Goal: Task Accomplishment & Management: Complete application form

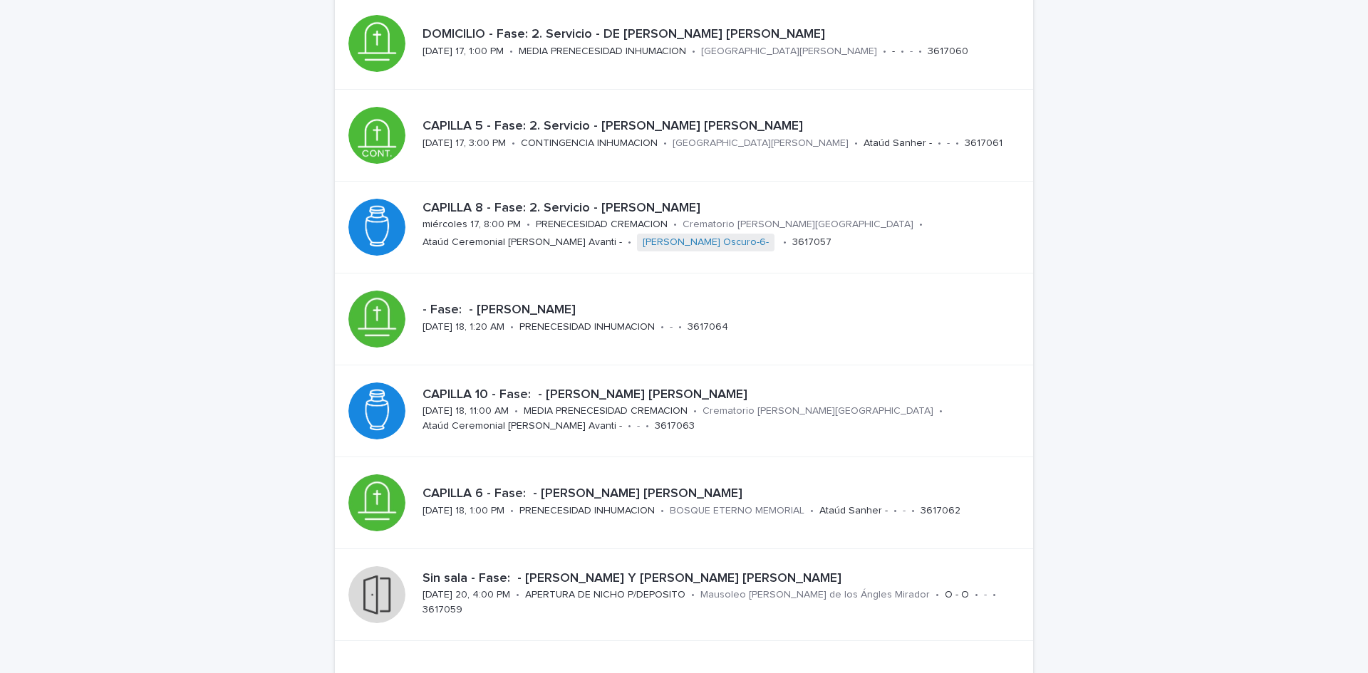
scroll to position [436, 0]
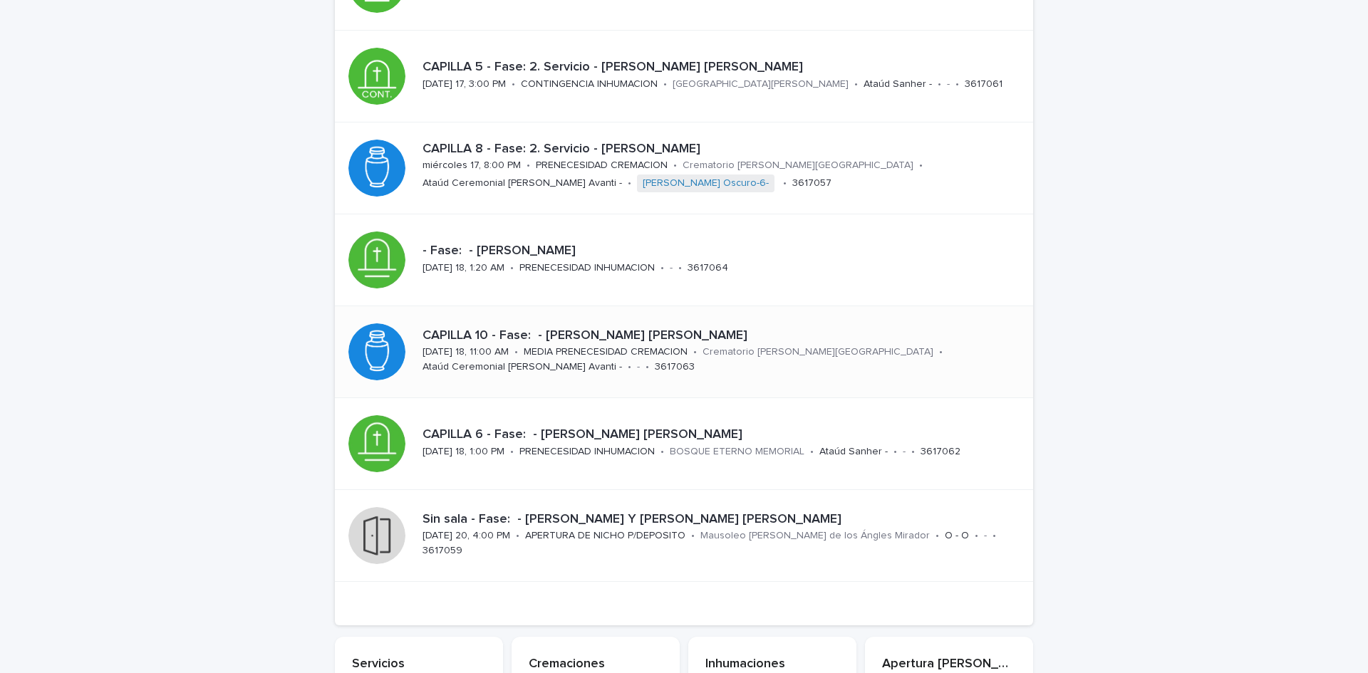
click at [781, 338] on p "CAPILLA 10 - Fase: - [PERSON_NAME] [PERSON_NAME]" at bounding box center [720, 336] width 594 height 16
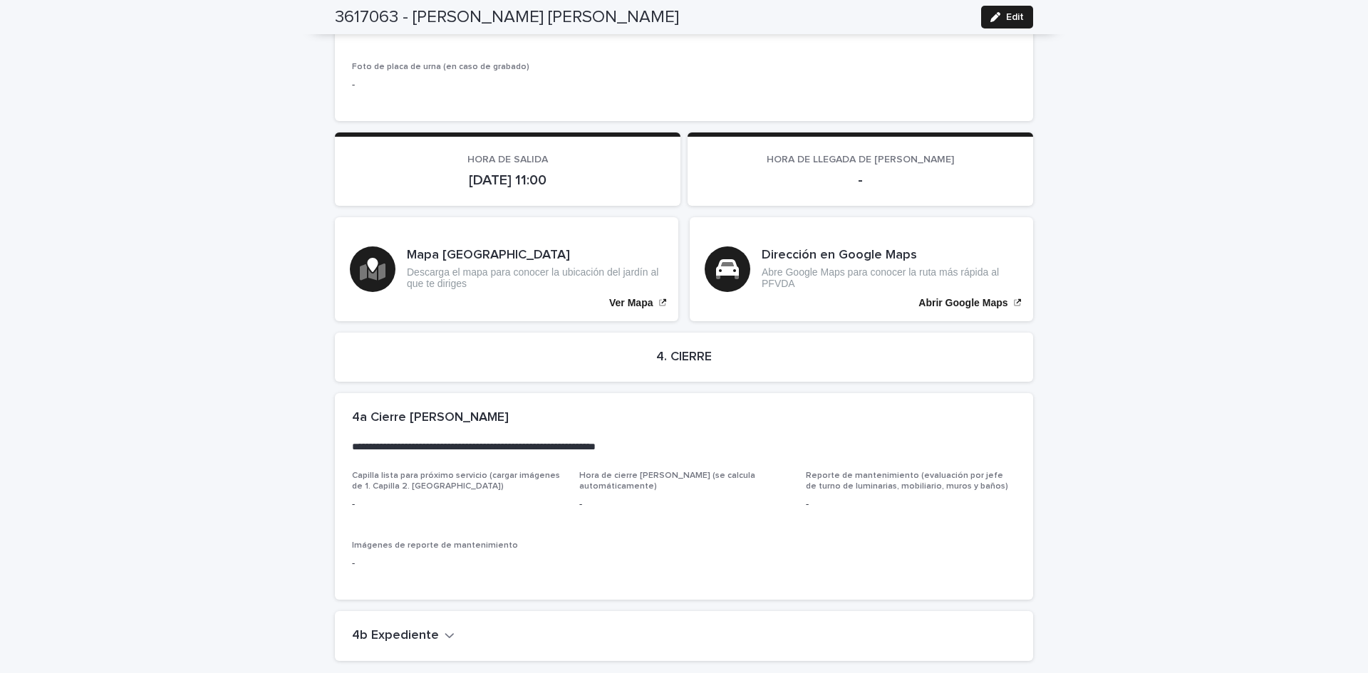
scroll to position [3050, 0]
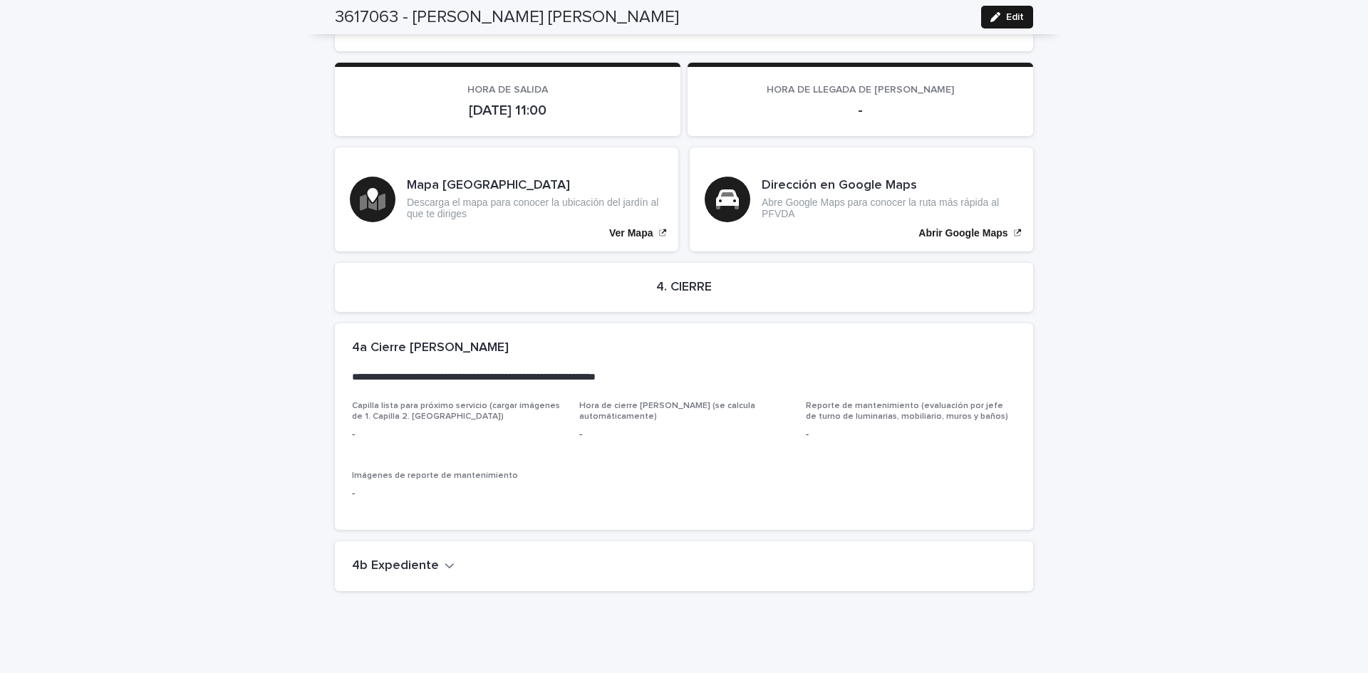
click at [1011, 19] on span "Edit" at bounding box center [1015, 17] width 18 height 10
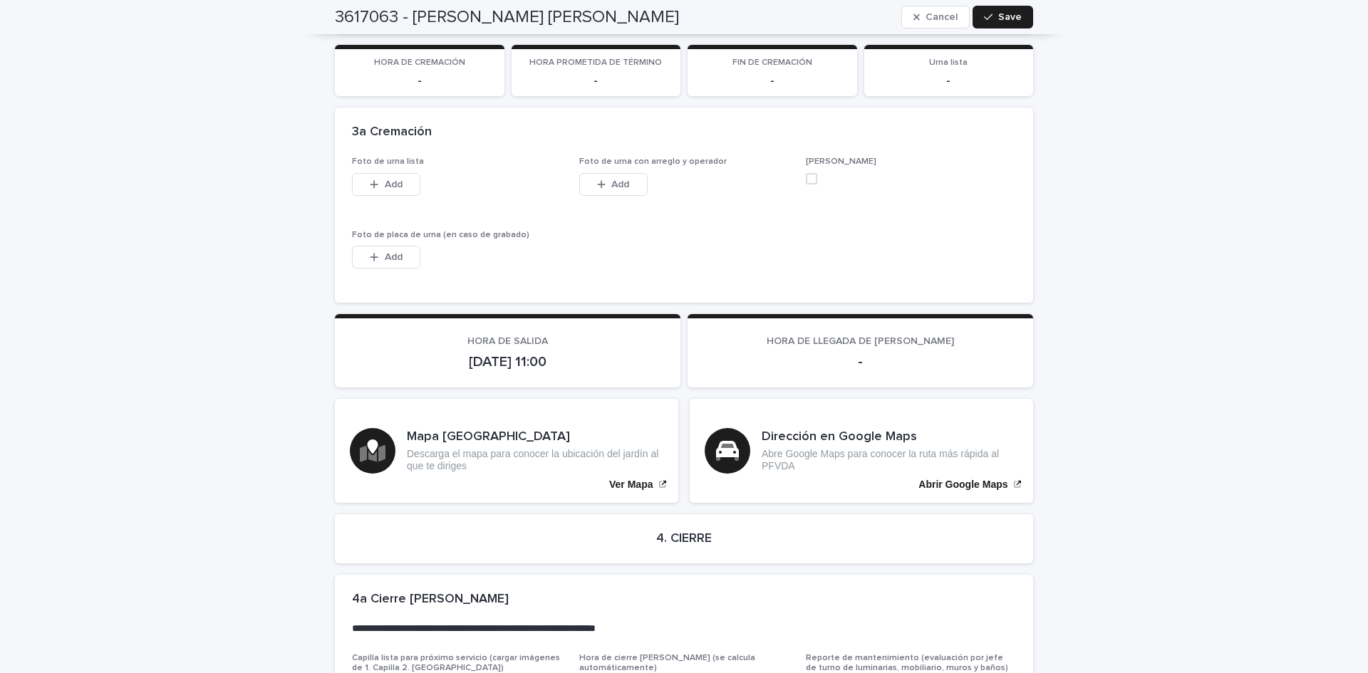
scroll to position [3344, 0]
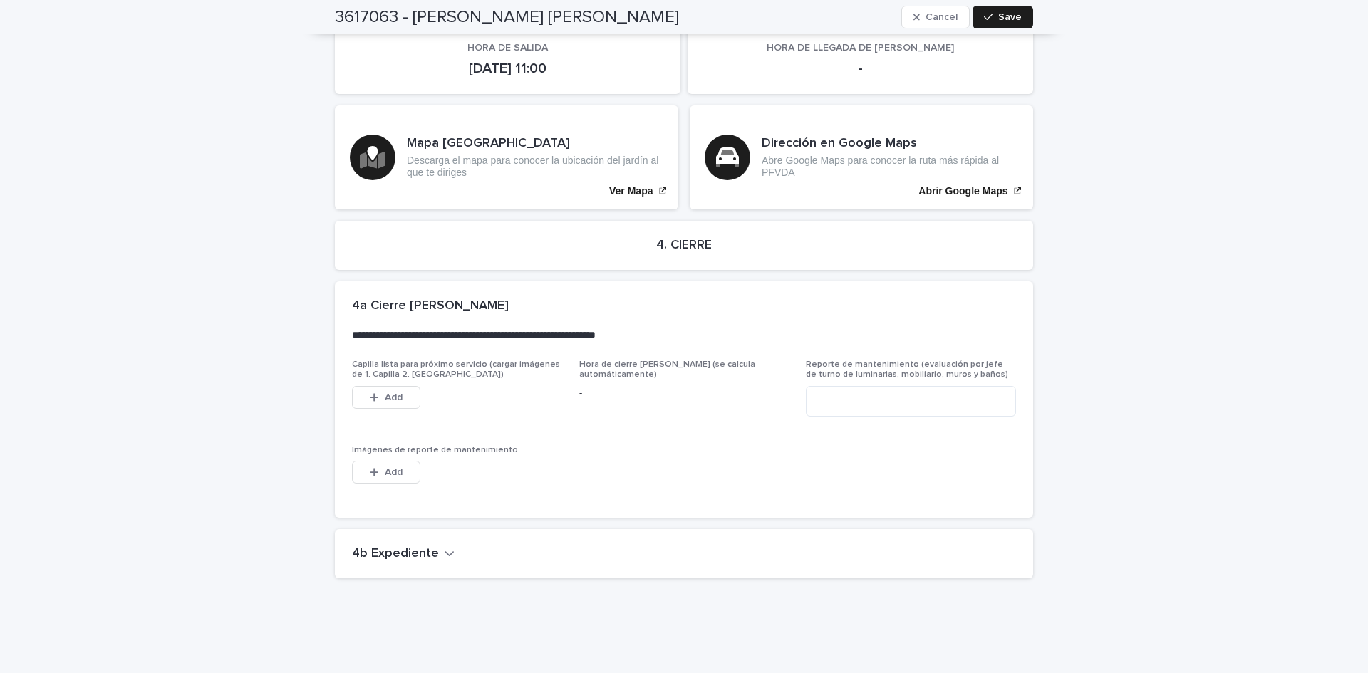
click at [399, 547] on h2 "4b Expediente" at bounding box center [395, 555] width 87 height 16
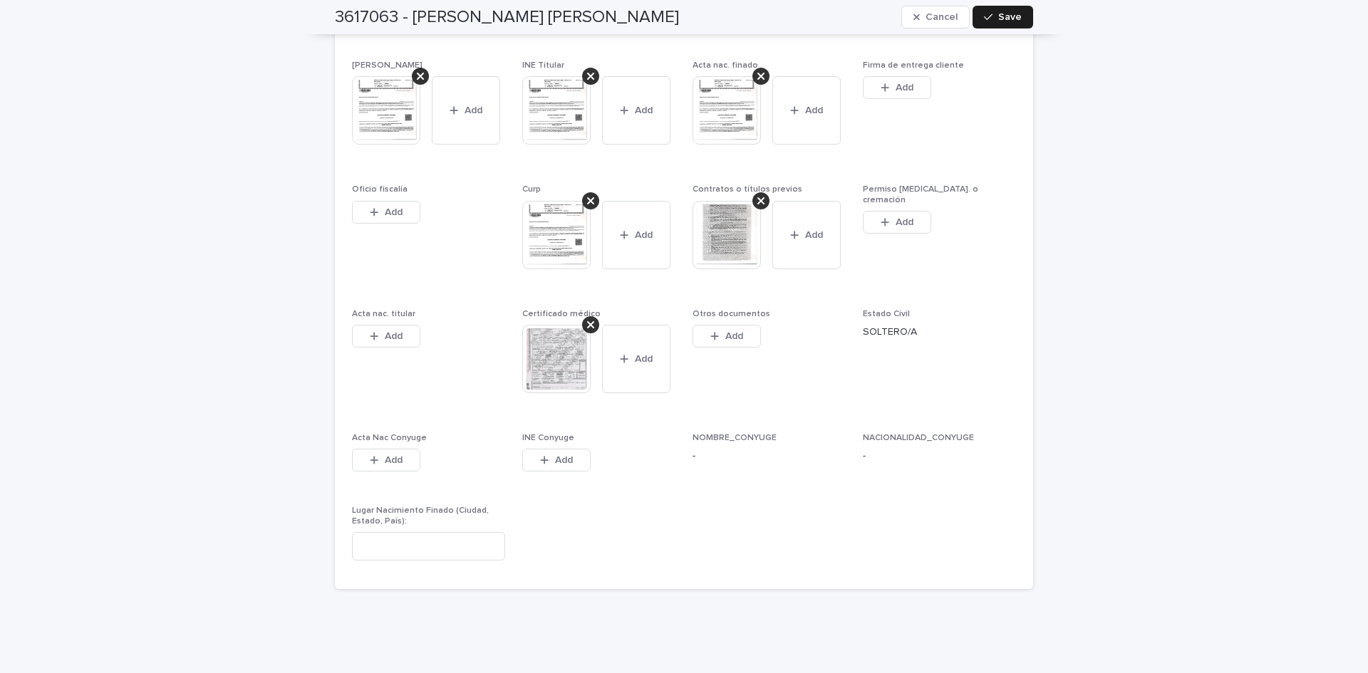
scroll to position [3945, 0]
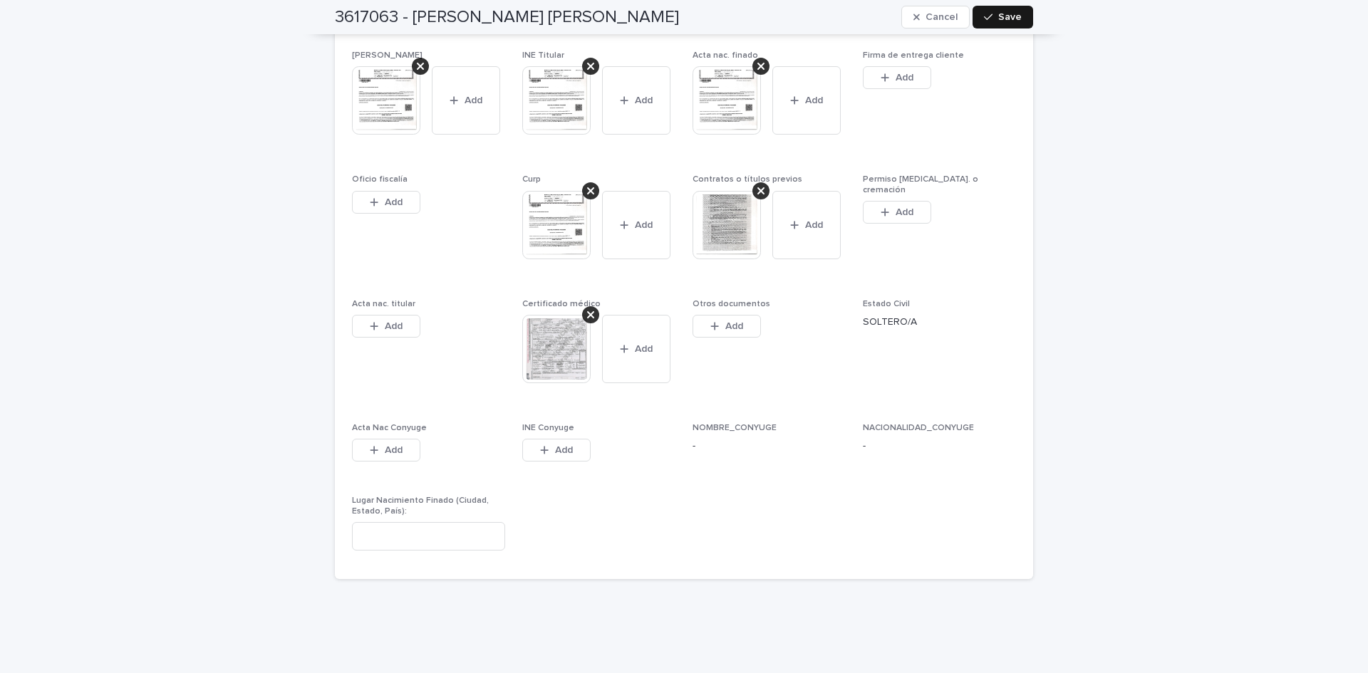
click at [993, 19] on div "button" at bounding box center [991, 17] width 14 height 10
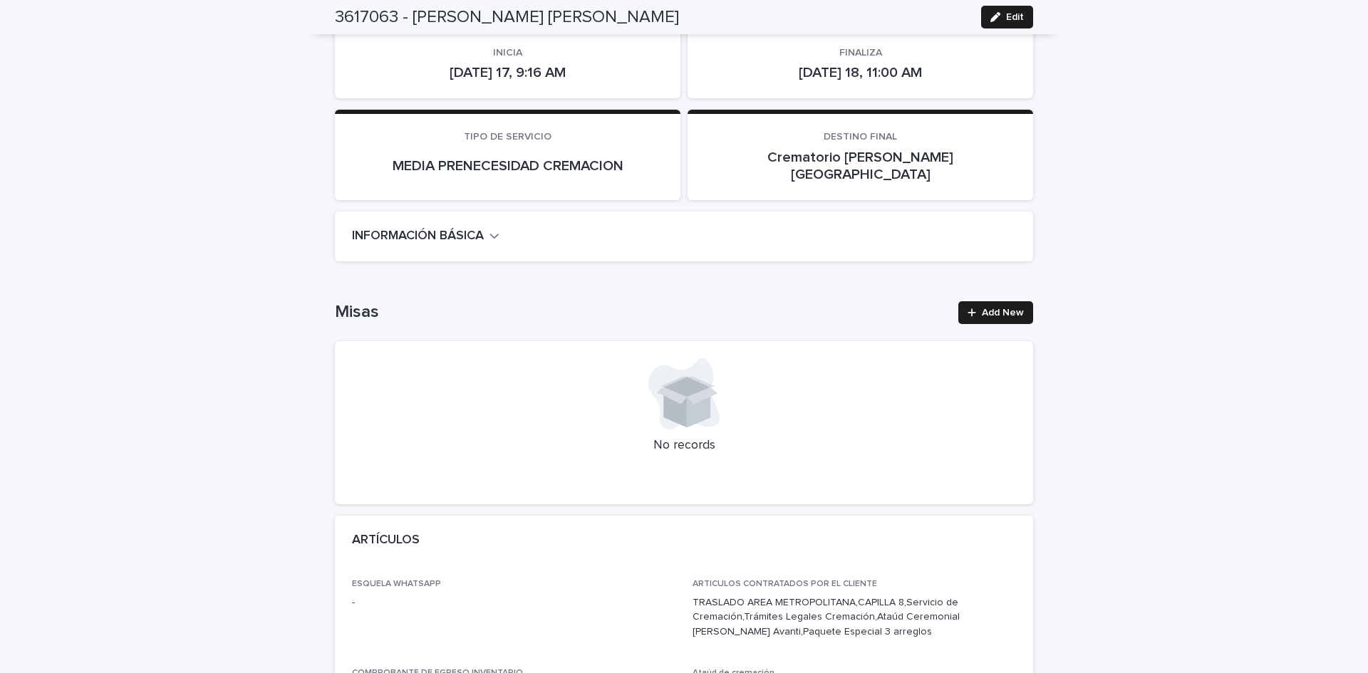
scroll to position [207, 0]
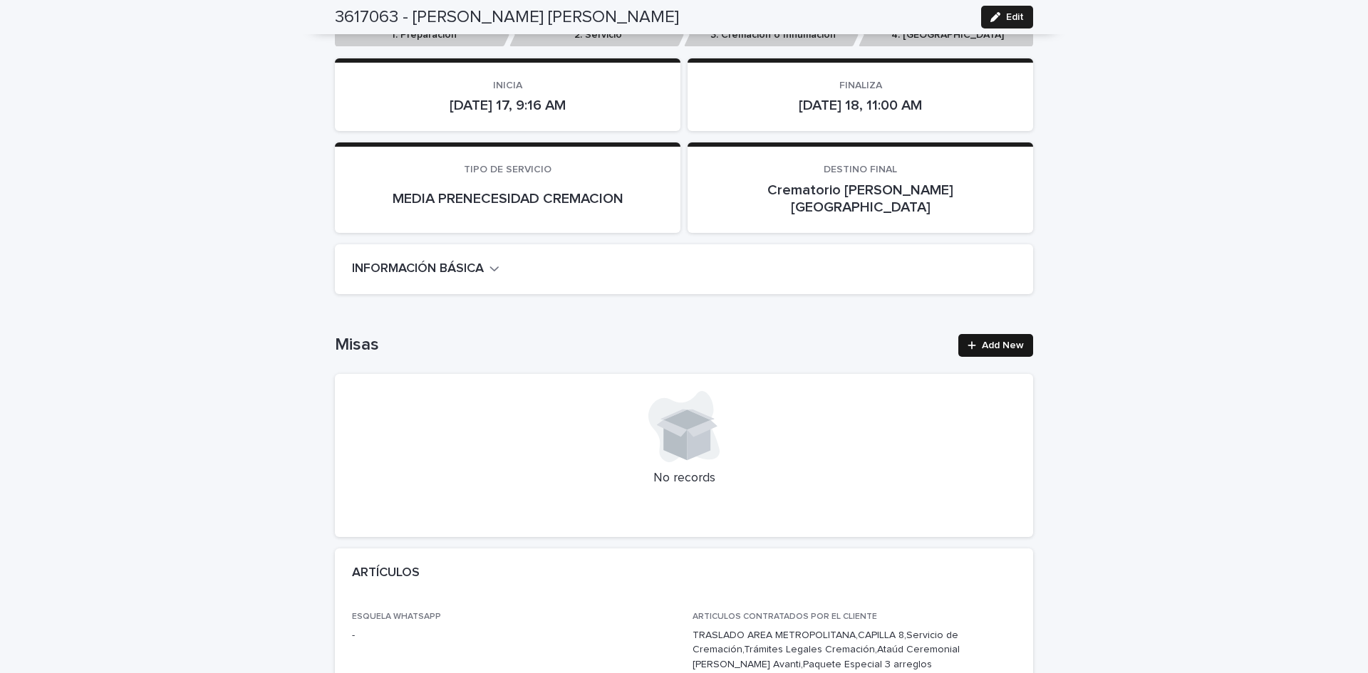
click at [1014, 334] on link "Add New" at bounding box center [995, 345] width 75 height 23
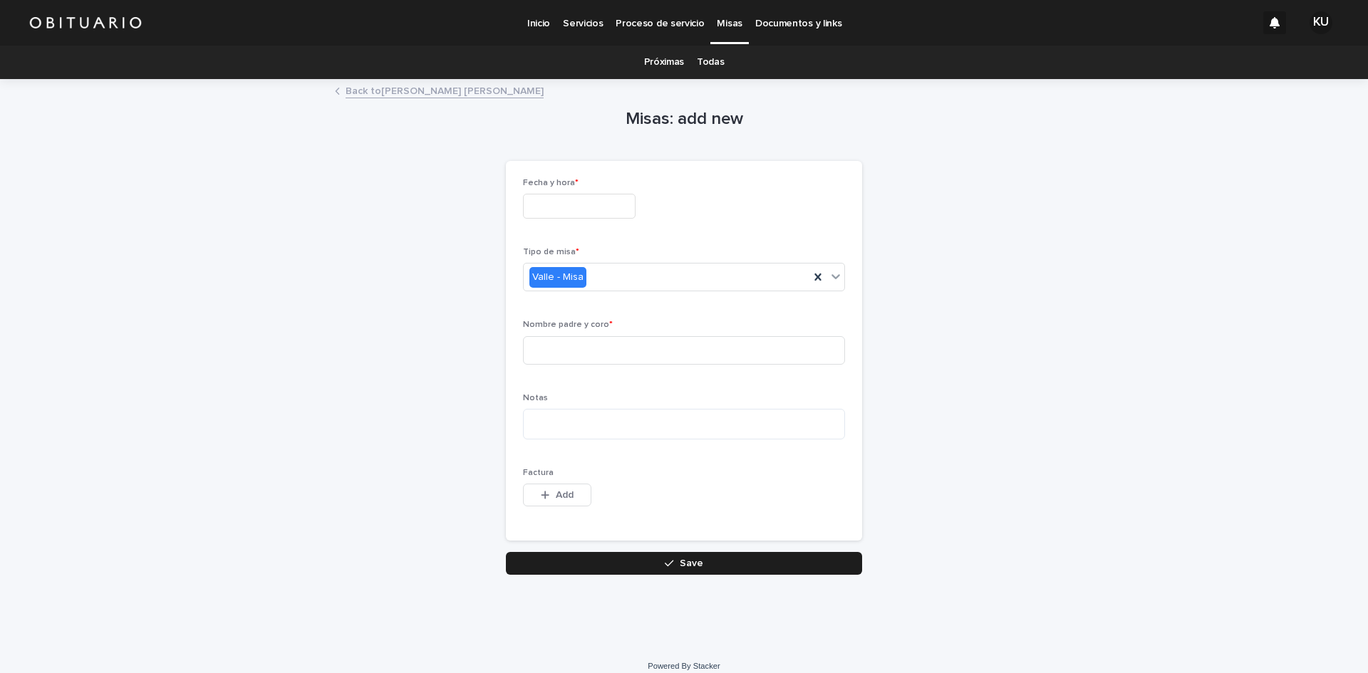
click at [616, 204] on input "text" at bounding box center [579, 206] width 113 height 25
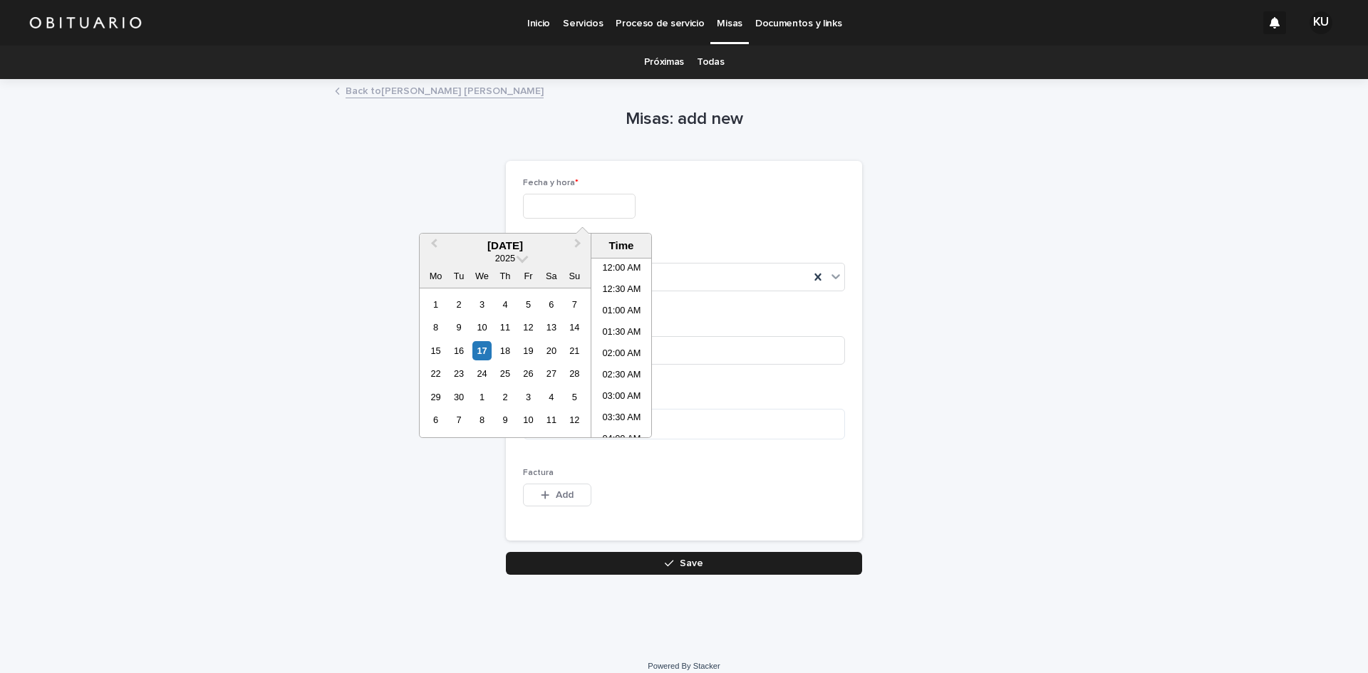
scroll to position [520, 0]
click at [505, 349] on div "18" at bounding box center [504, 350] width 19 height 19
click at [623, 363] on li "10:00 AM" at bounding box center [621, 366] width 61 height 21
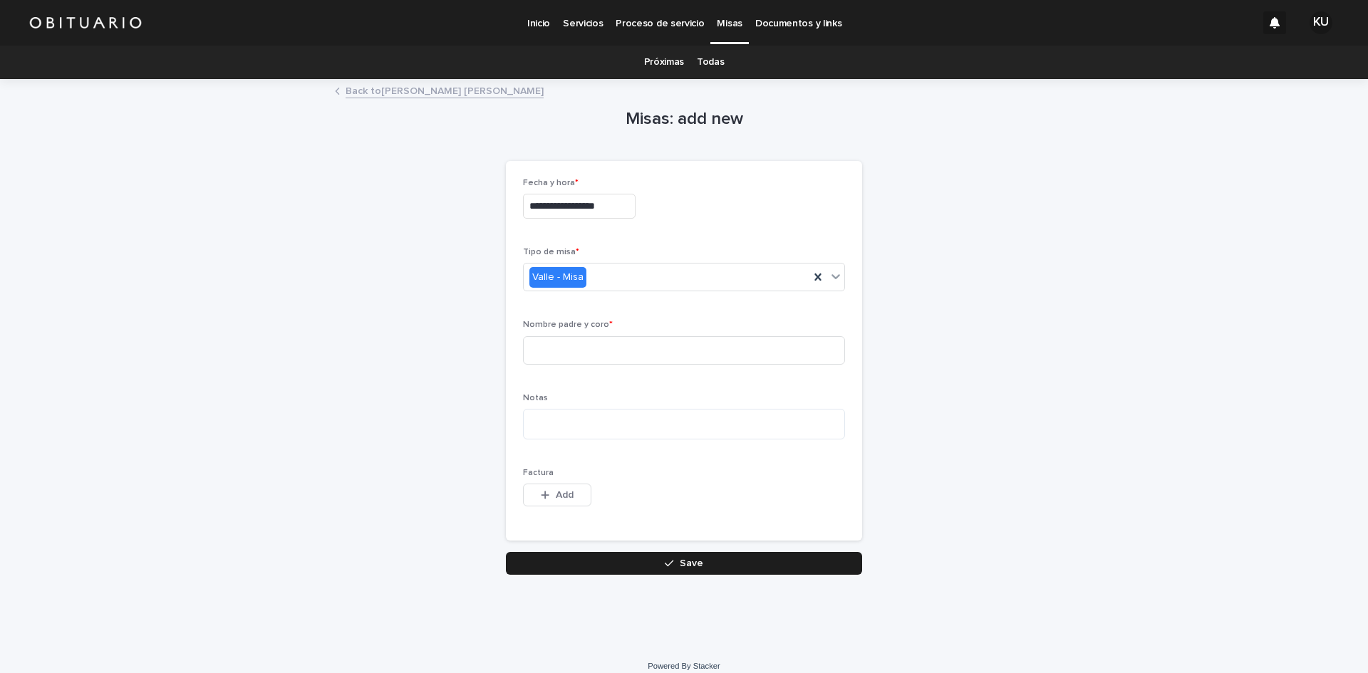
type input "**********"
click at [655, 343] on input at bounding box center [684, 350] width 322 height 29
type input "**********"
click at [720, 559] on button "Save" at bounding box center [684, 563] width 356 height 23
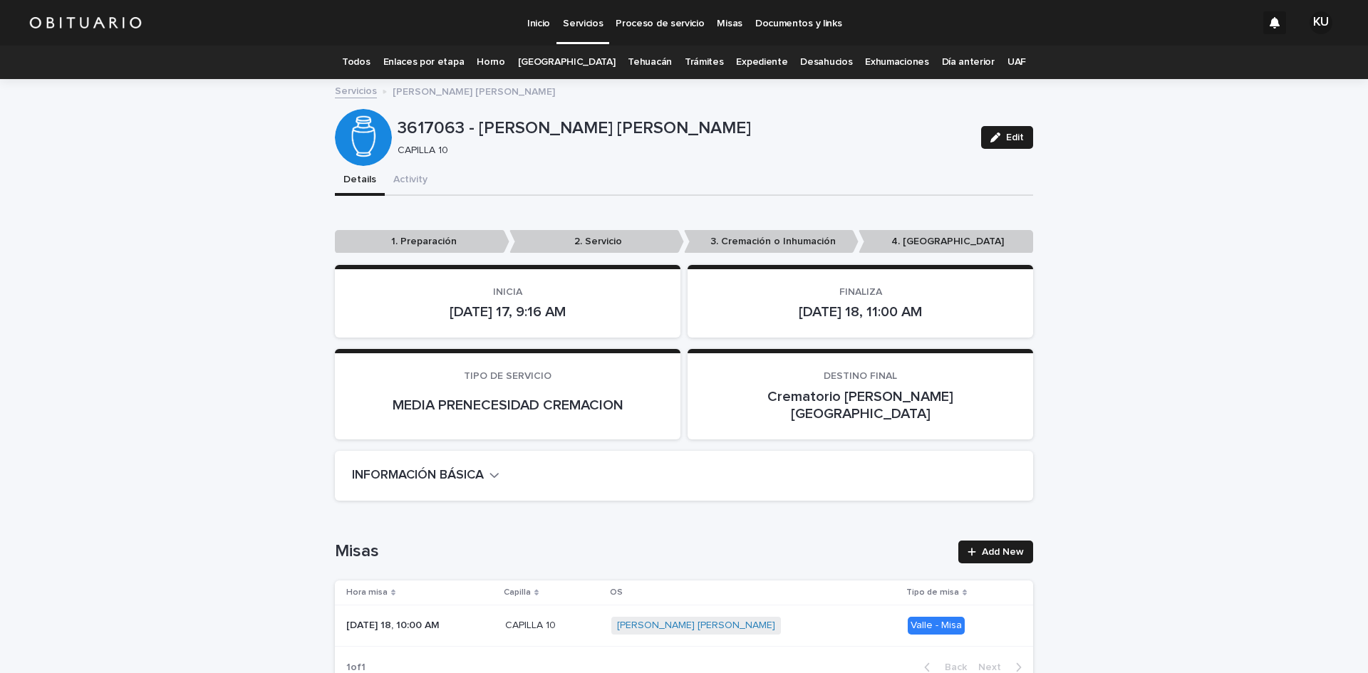
click at [698, 67] on link "Trámites" at bounding box center [704, 62] width 39 height 33
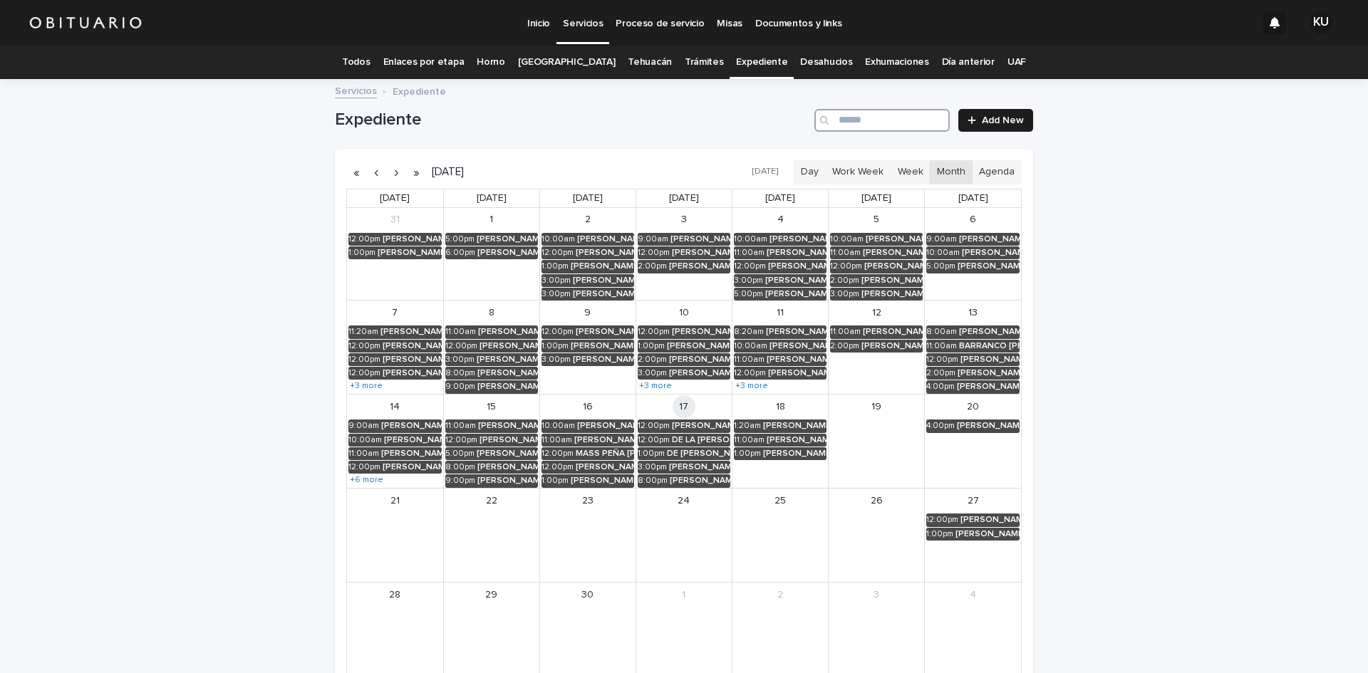
click at [856, 122] on input "Search" at bounding box center [881, 120] width 135 height 23
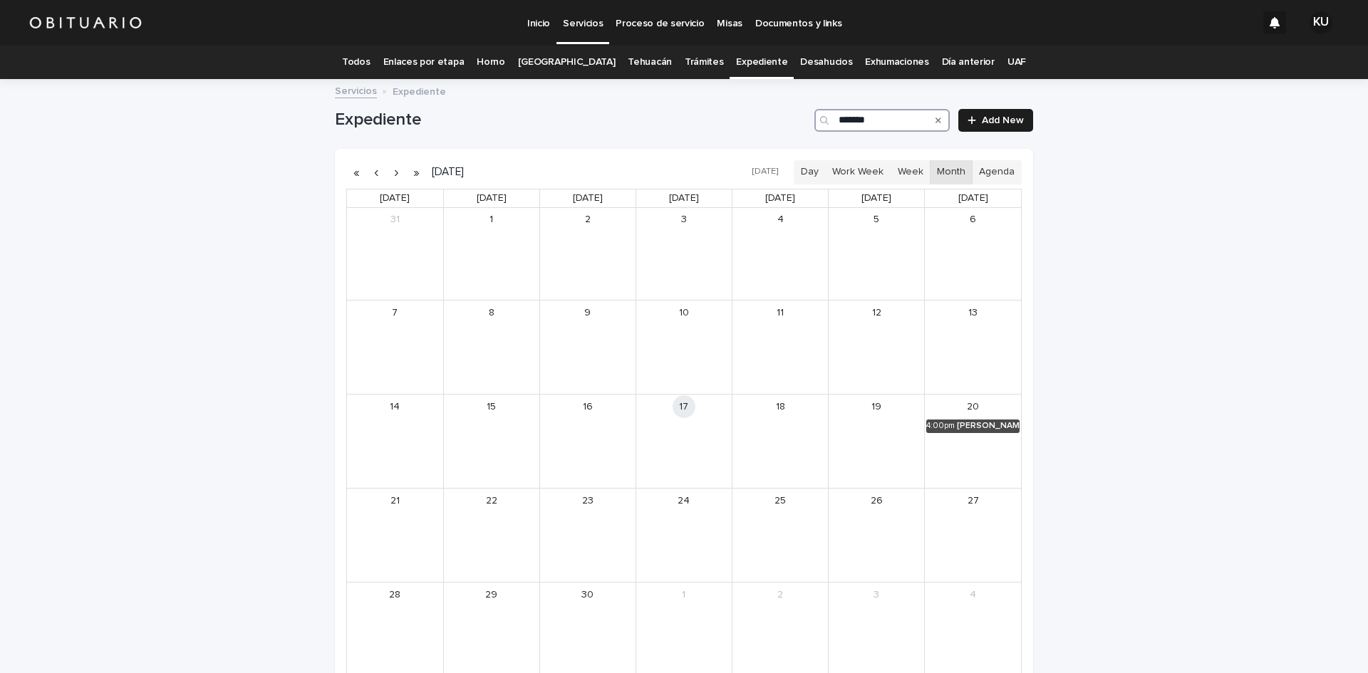
click at [941, 435] on div "20 4:00pm [PERSON_NAME] Y [PERSON_NAME] [PERSON_NAME]" at bounding box center [973, 441] width 96 height 93
click at [950, 425] on div "4:00pm" at bounding box center [940, 426] width 29 height 10
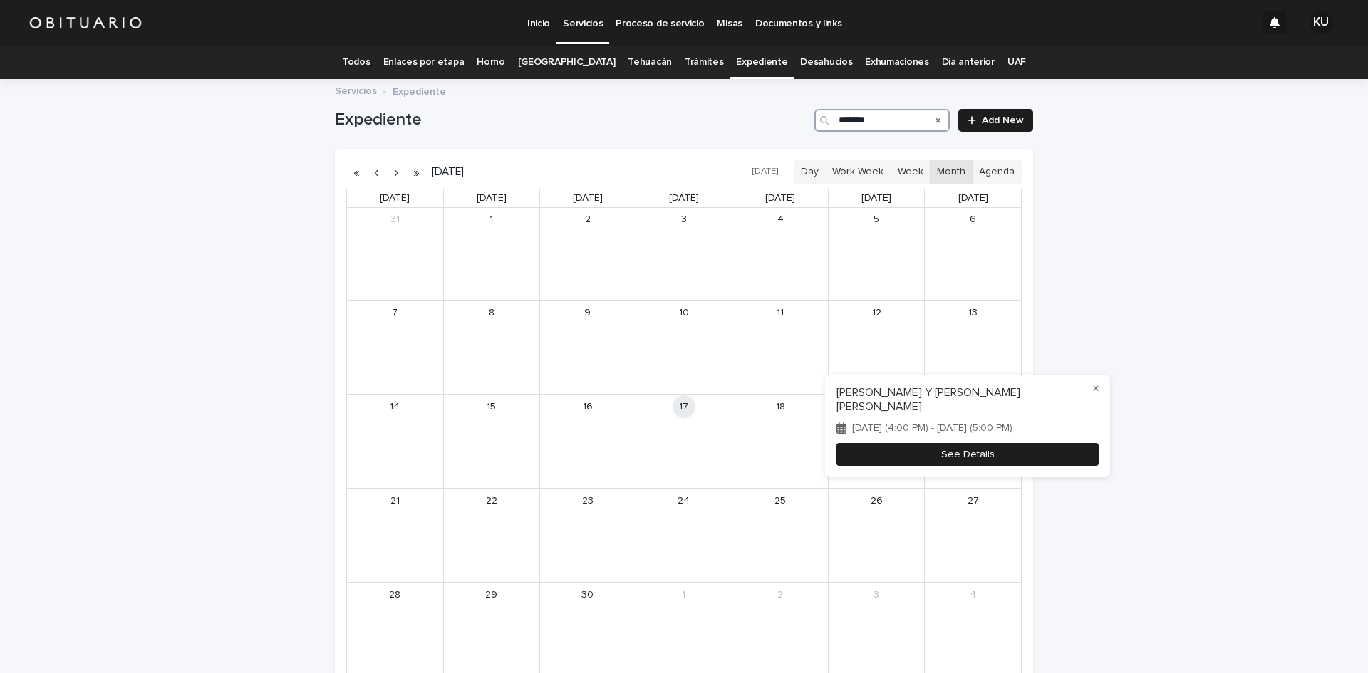
type input "*******"
click at [956, 447] on button "See Details" at bounding box center [968, 455] width 262 height 24
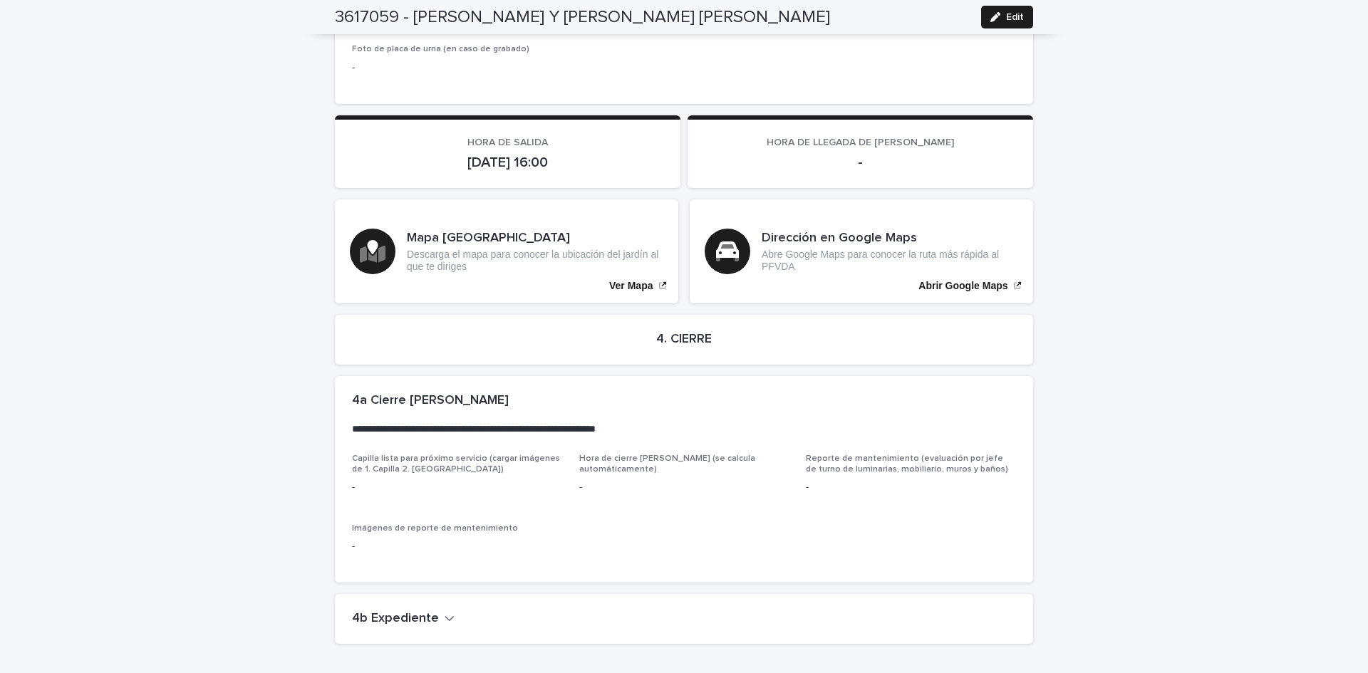
scroll to position [2562, 0]
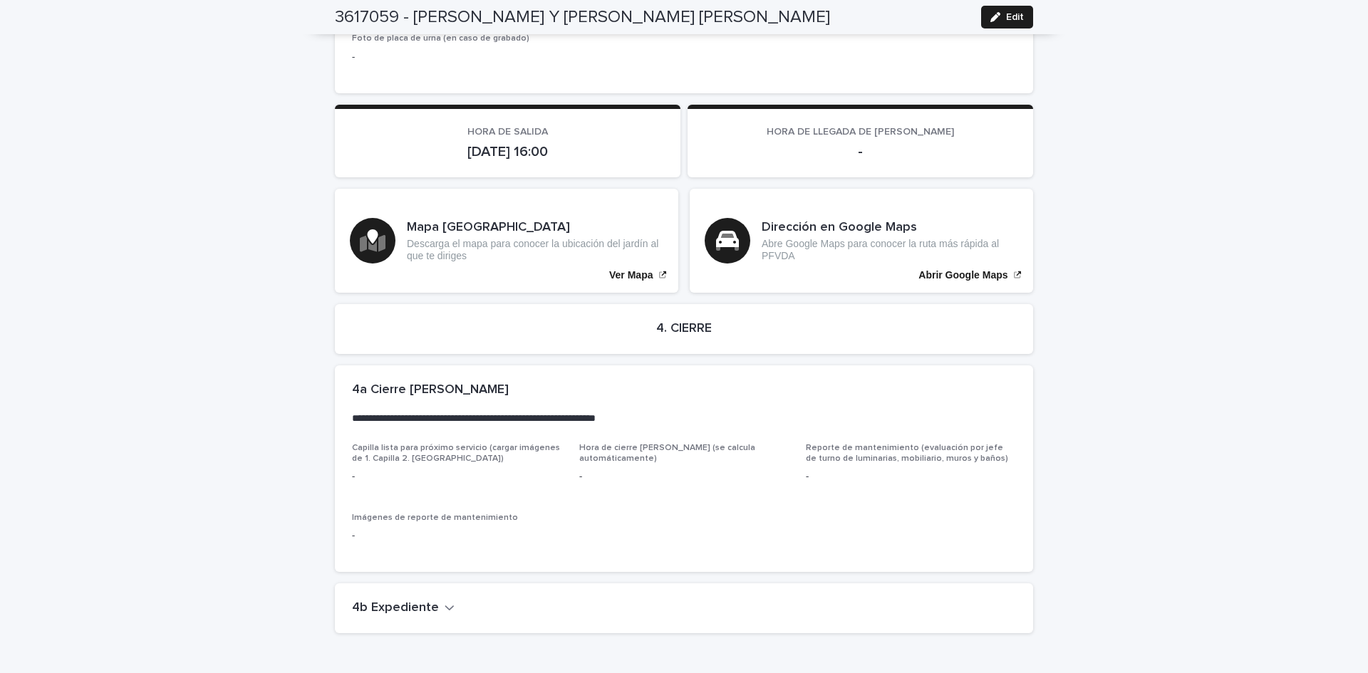
click at [410, 601] on h2 "4b Expediente" at bounding box center [395, 609] width 87 height 16
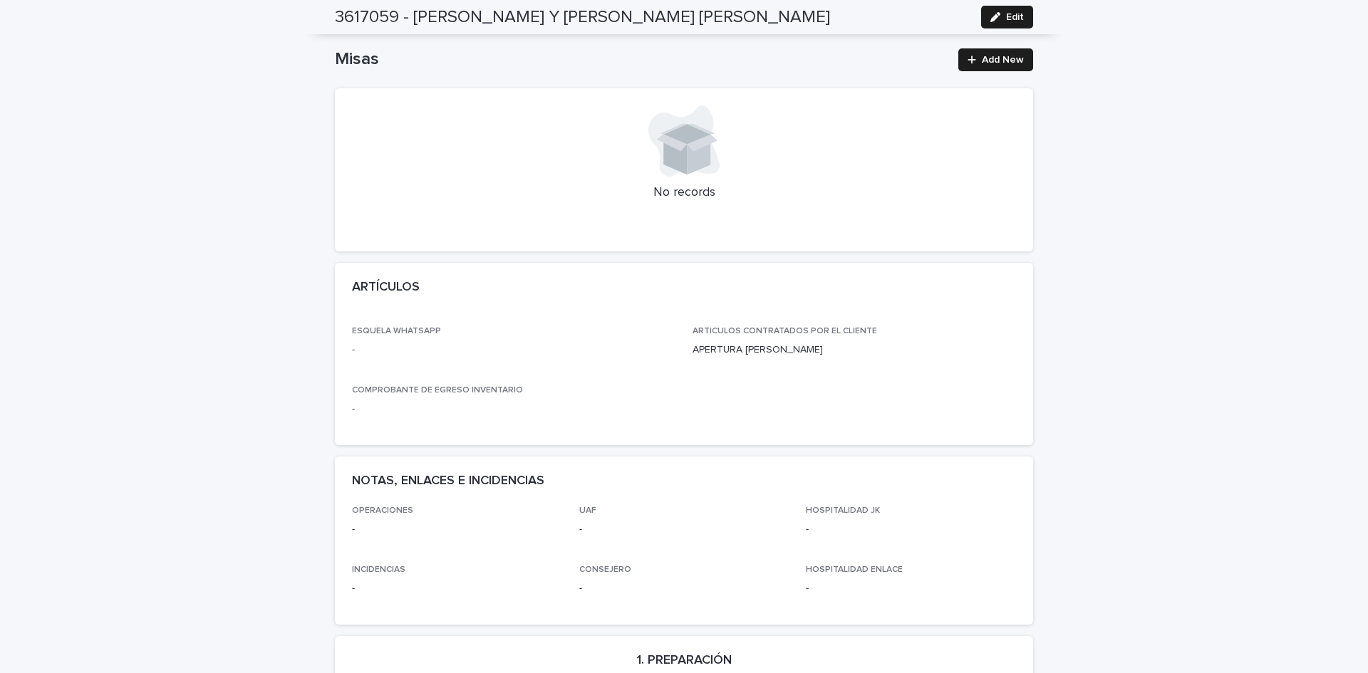
scroll to position [451, 0]
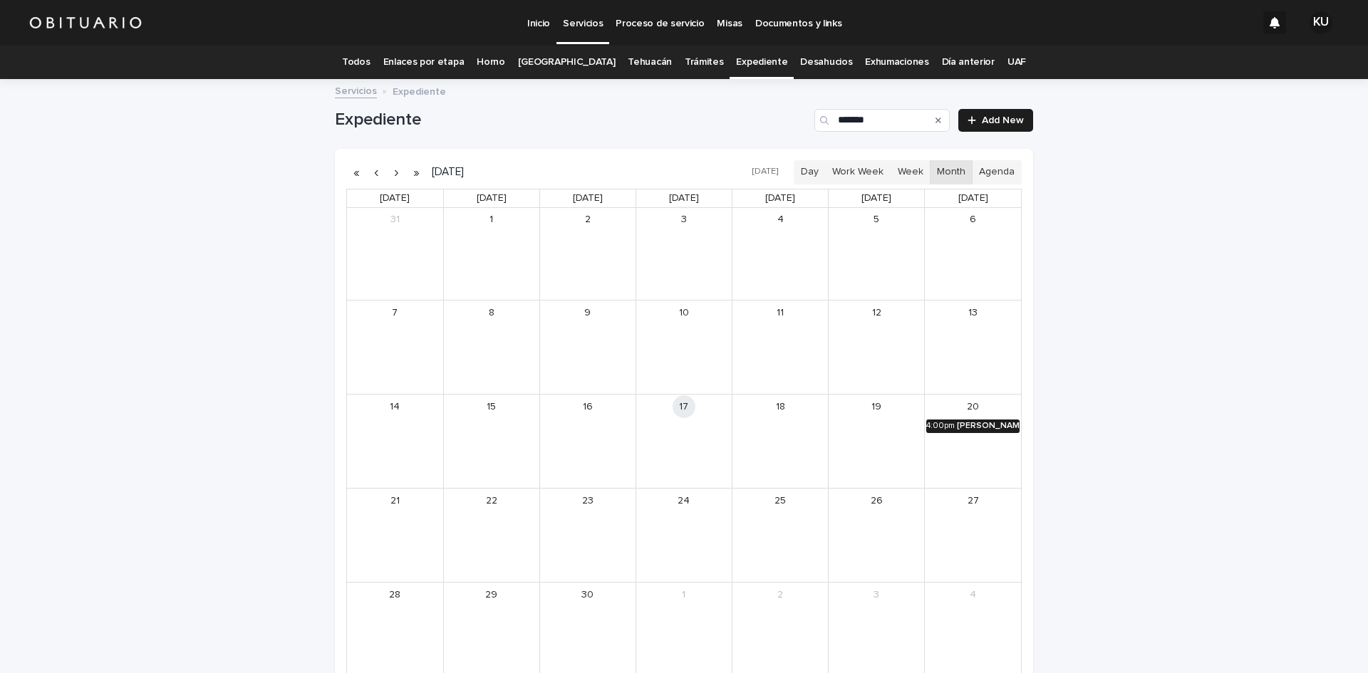
click at [996, 421] on div "[PERSON_NAME] Y [PERSON_NAME] [PERSON_NAME]" at bounding box center [988, 426] width 63 height 10
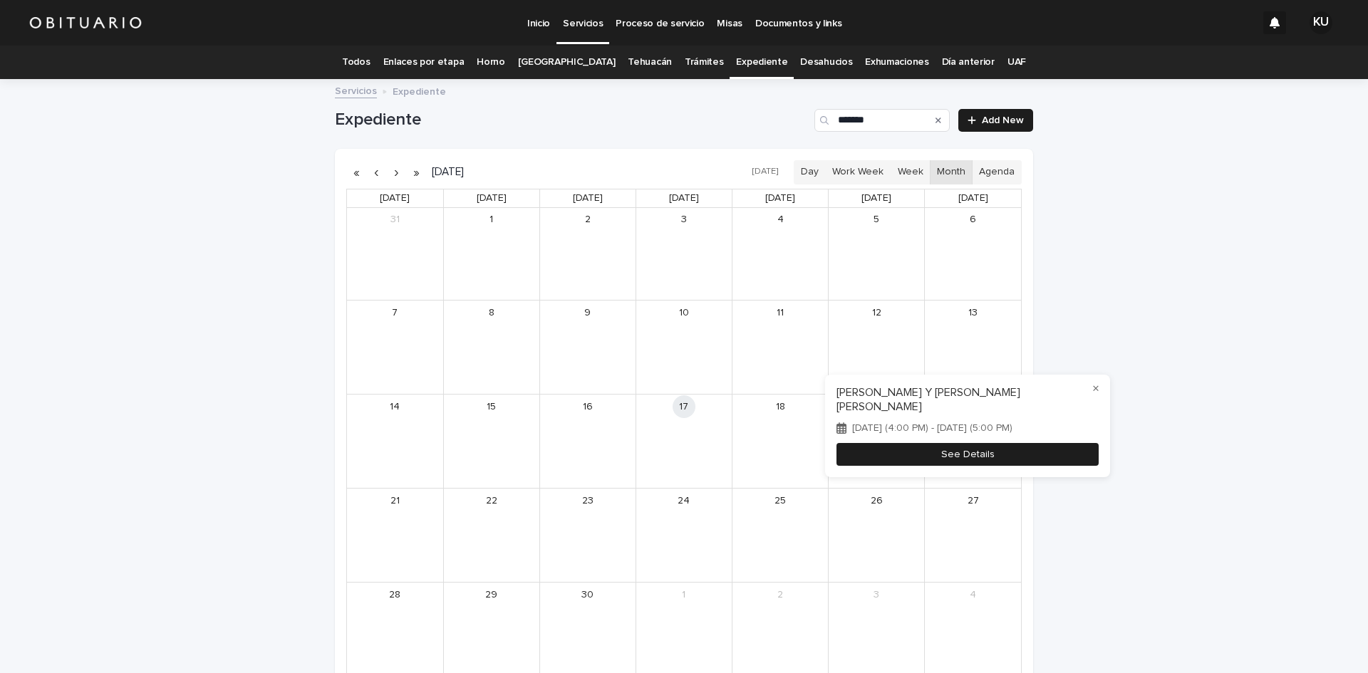
click at [1000, 447] on button "See Details" at bounding box center [968, 455] width 262 height 24
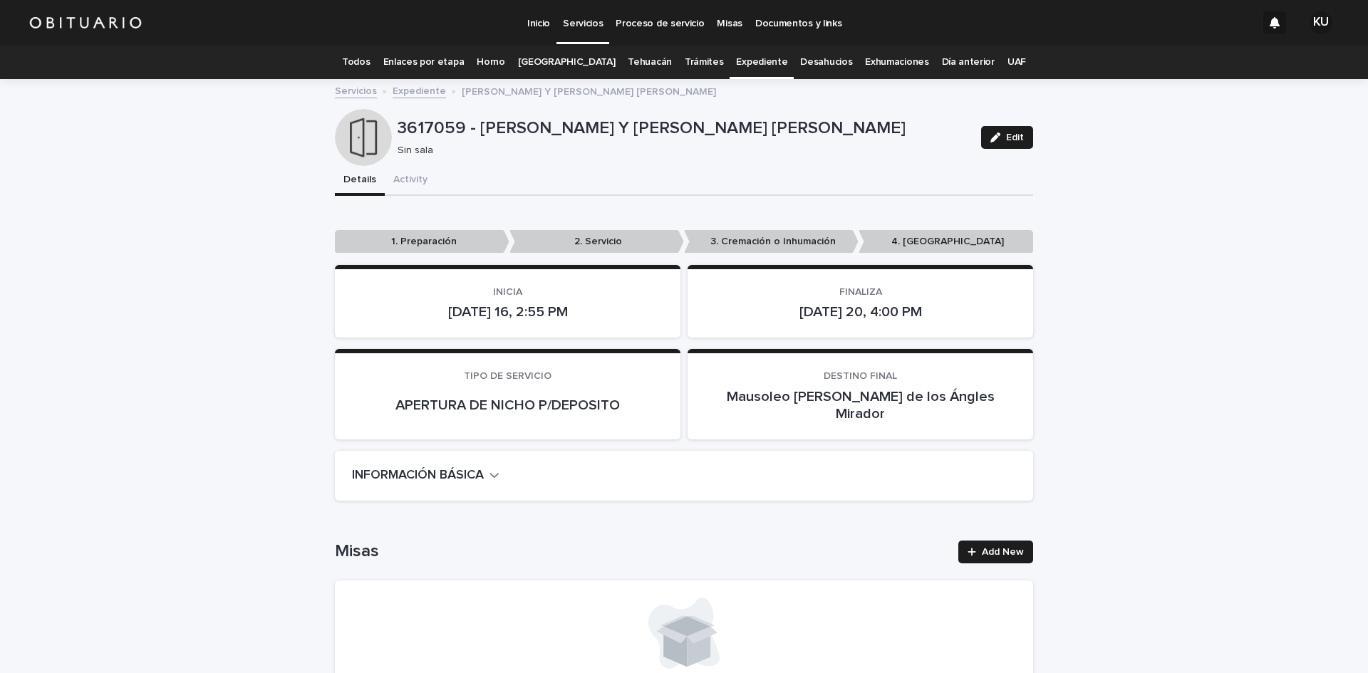
scroll to position [46, 0]
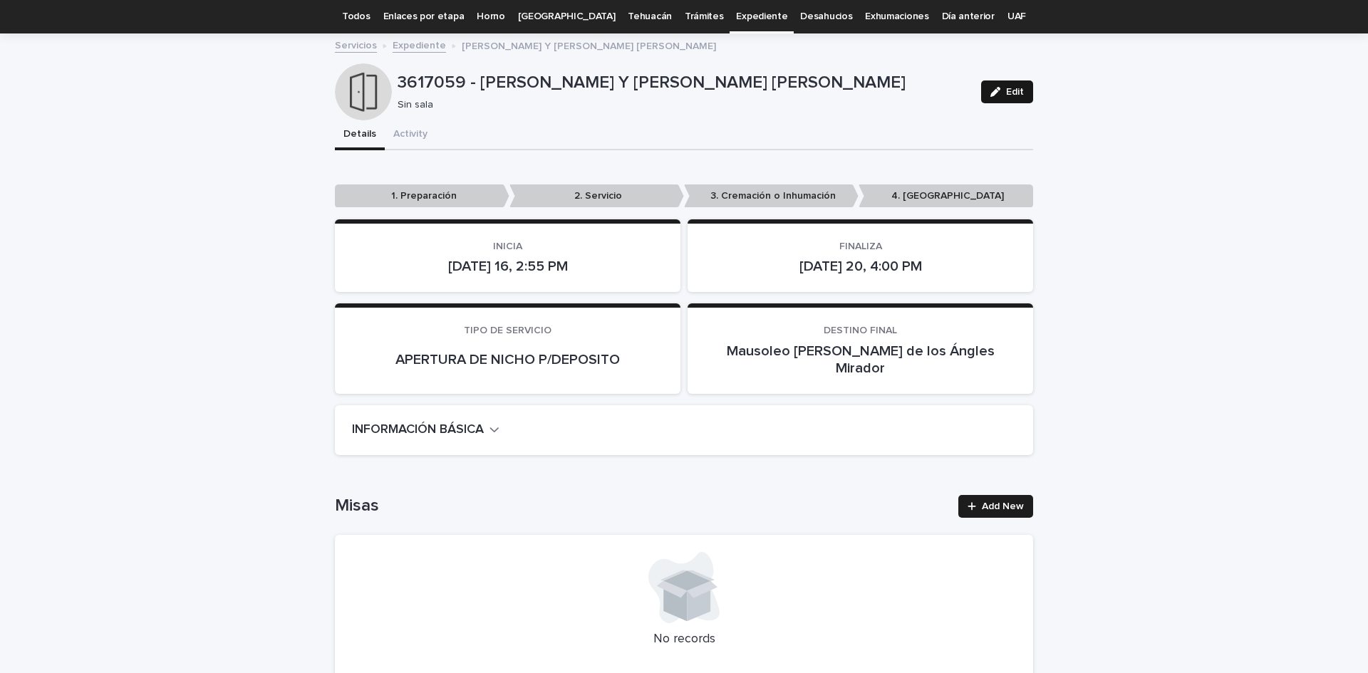
click at [1012, 93] on span "Edit" at bounding box center [1015, 92] width 18 height 10
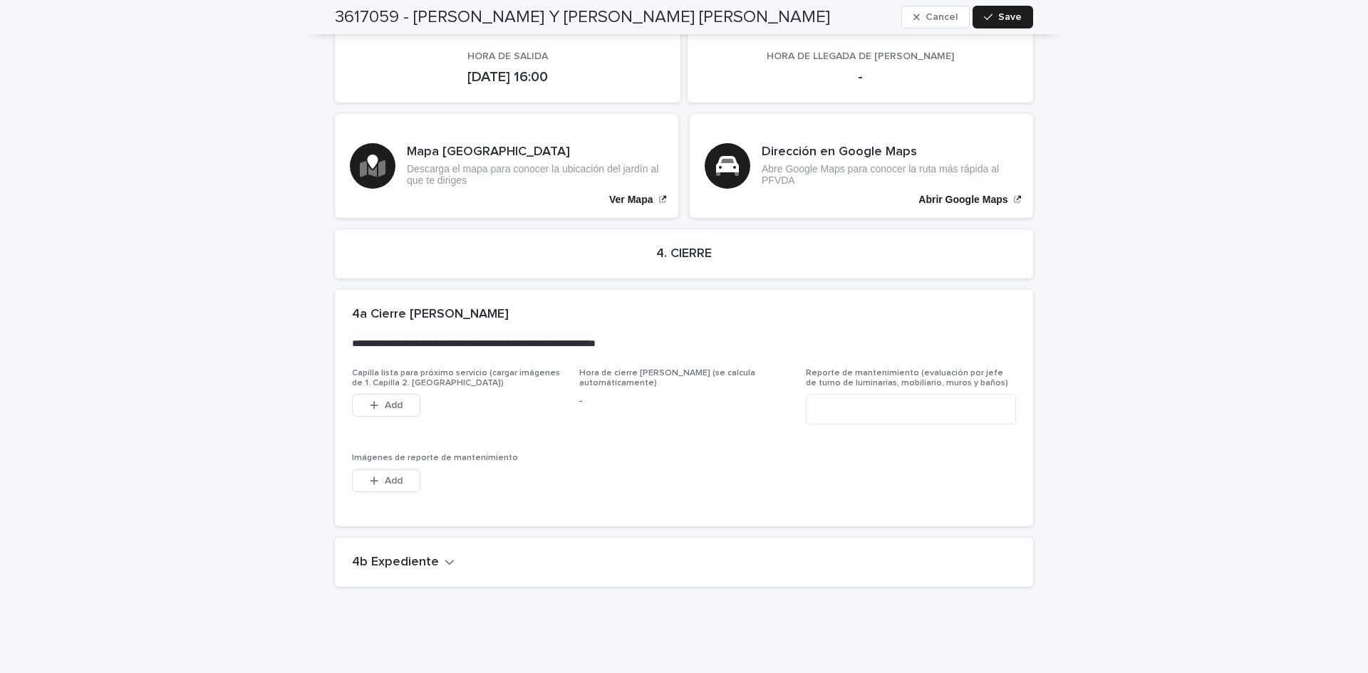
scroll to position [2843, 0]
click at [425, 554] on h2 "4b Expediente" at bounding box center [395, 562] width 87 height 16
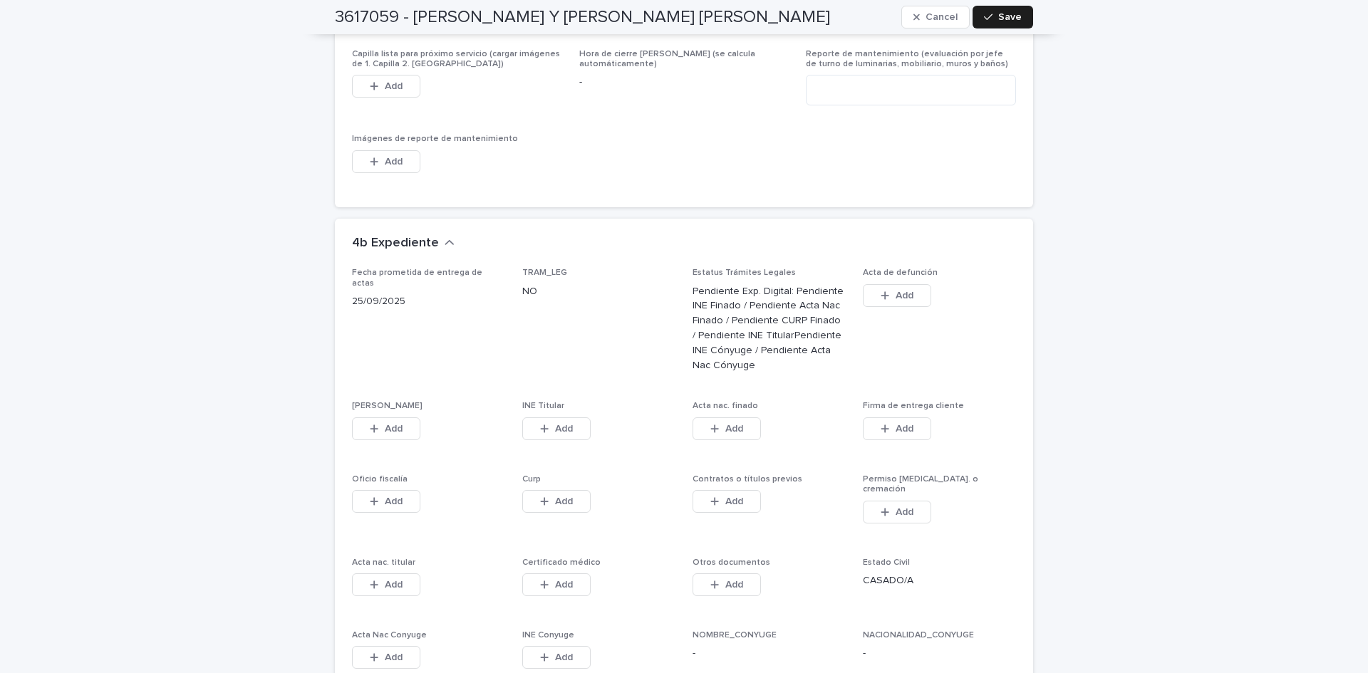
scroll to position [3351, 0]
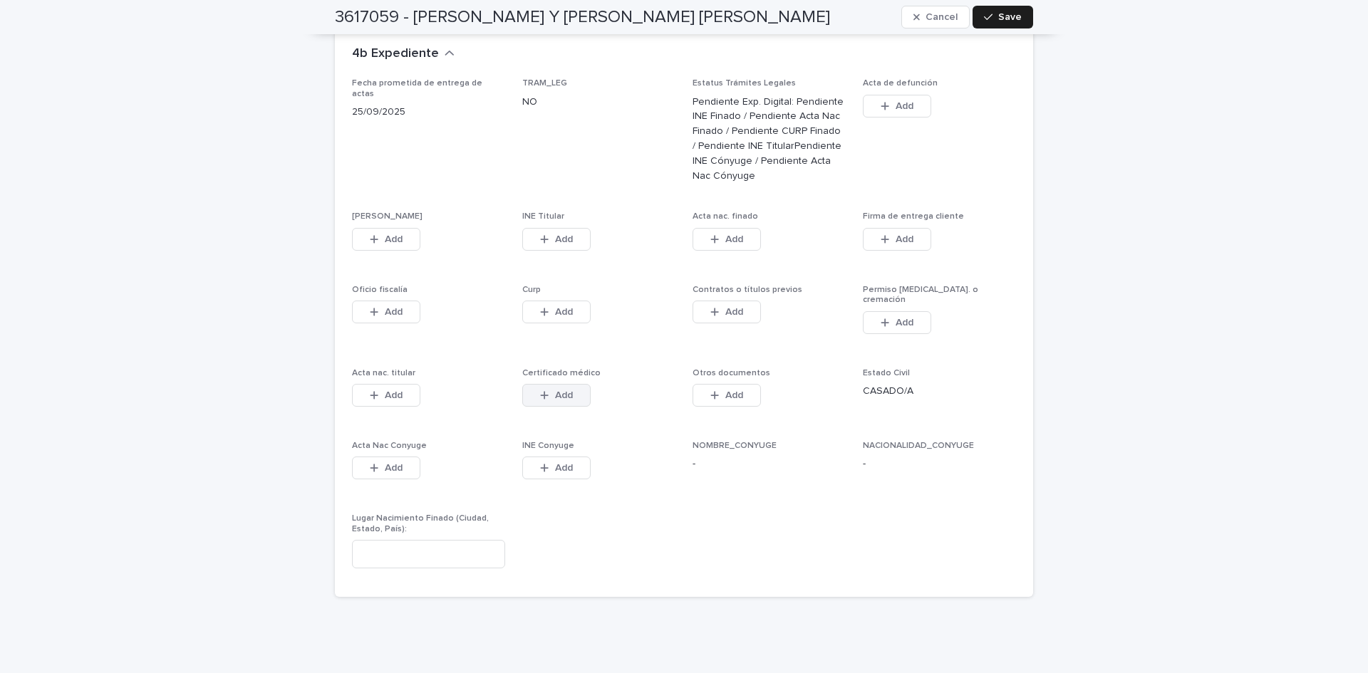
click at [576, 384] on button "Add" at bounding box center [556, 395] width 68 height 23
click at [570, 384] on button "Add" at bounding box center [556, 395] width 68 height 23
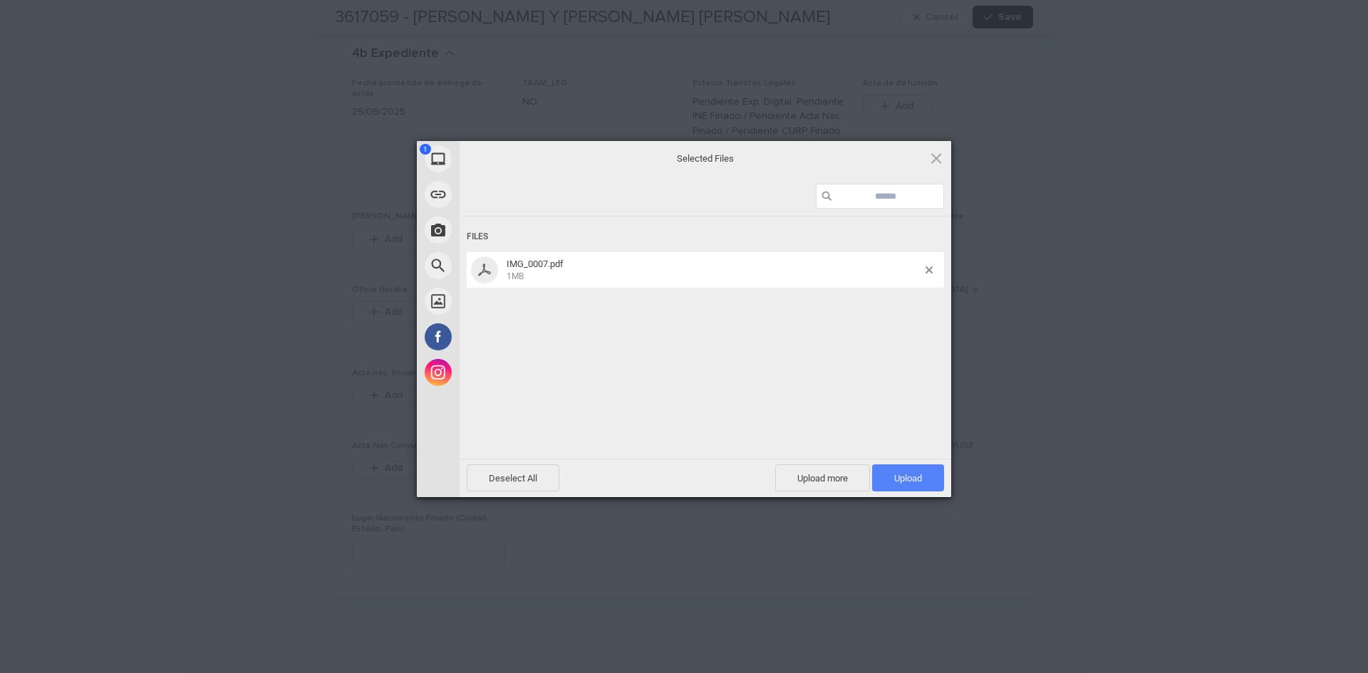
click at [917, 469] on span "Upload 1" at bounding box center [908, 478] width 72 height 27
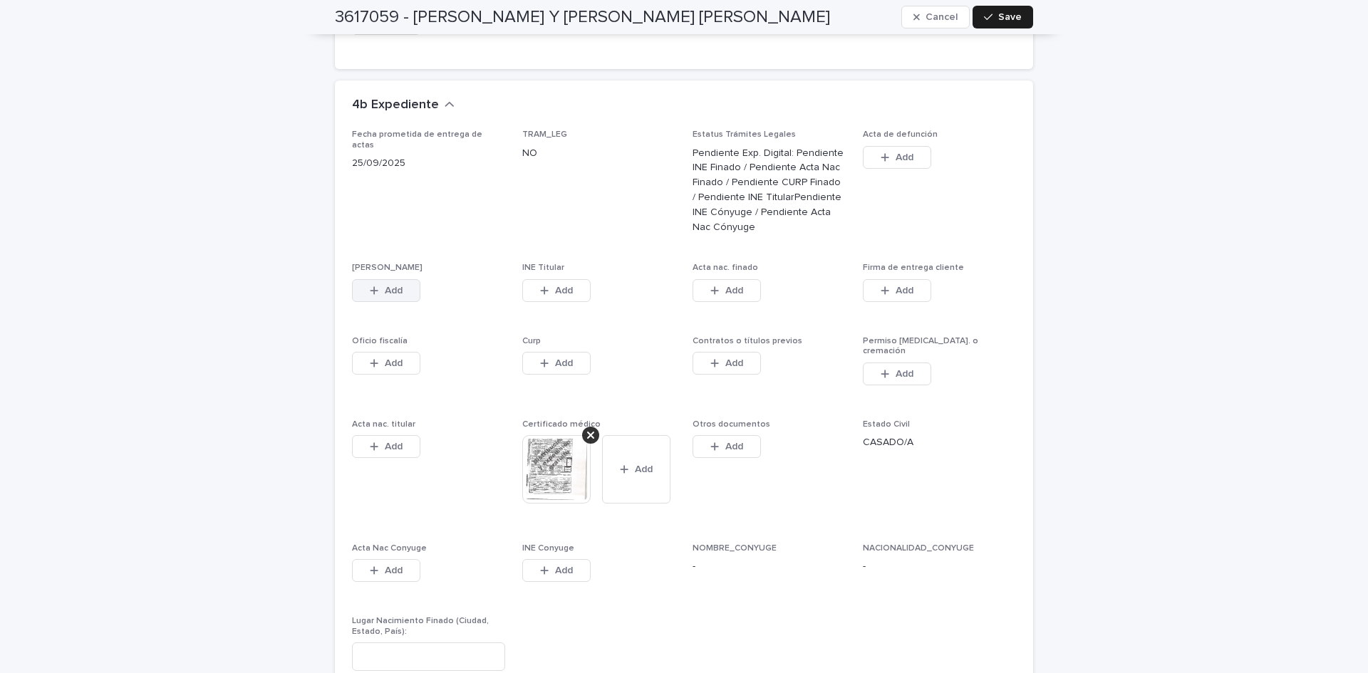
click at [392, 279] on button "Add" at bounding box center [386, 290] width 68 height 23
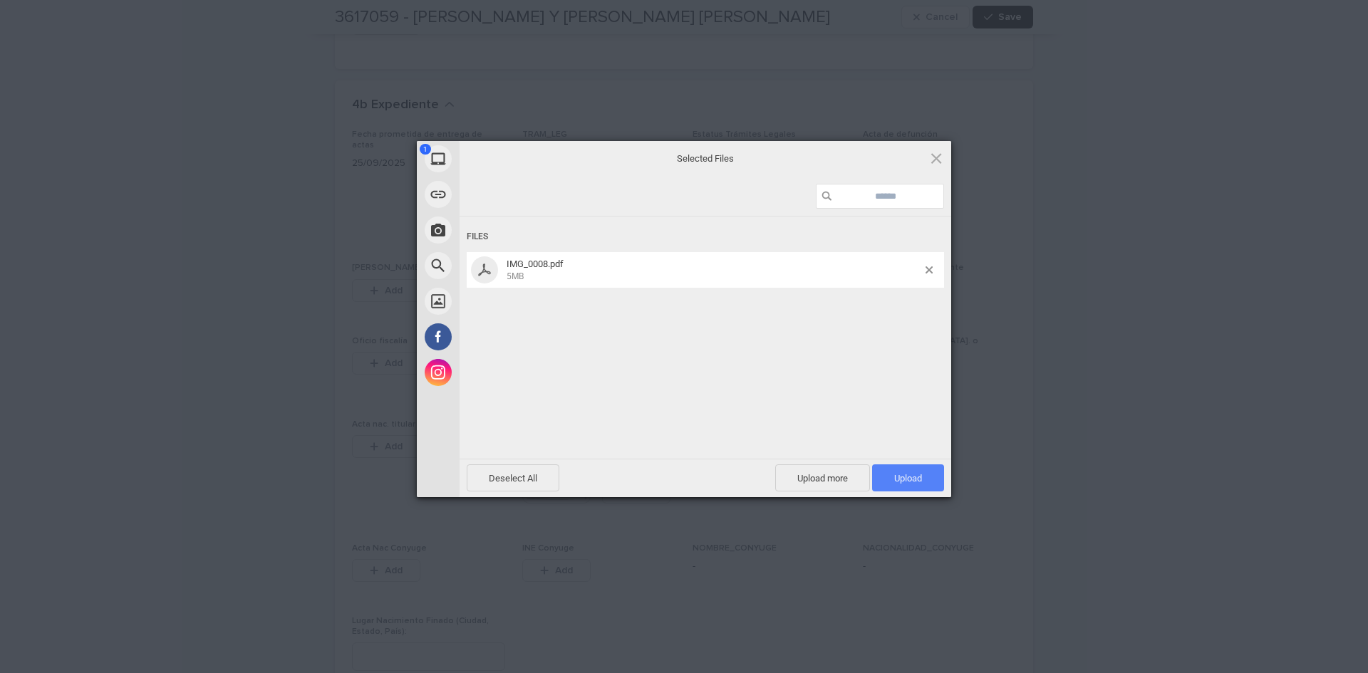
click at [901, 473] on span "Upload 1" at bounding box center [908, 478] width 28 height 11
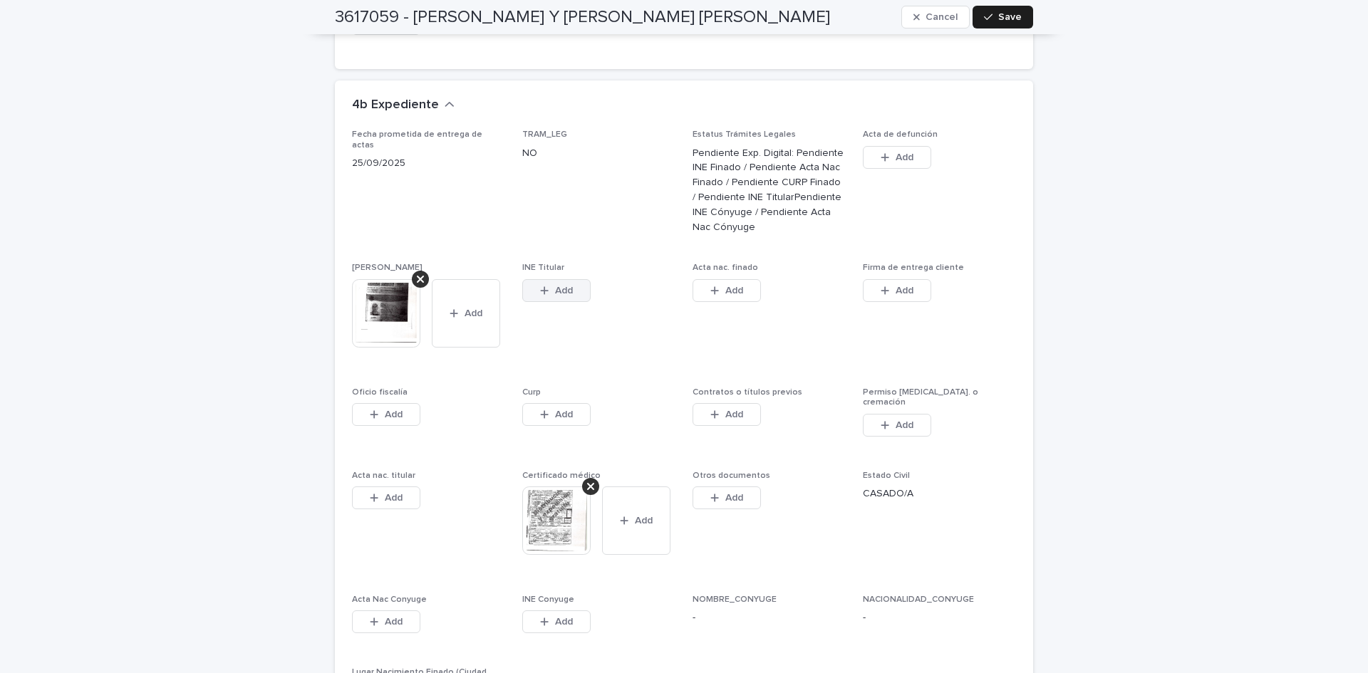
click at [566, 286] on span "Add" at bounding box center [564, 291] width 18 height 10
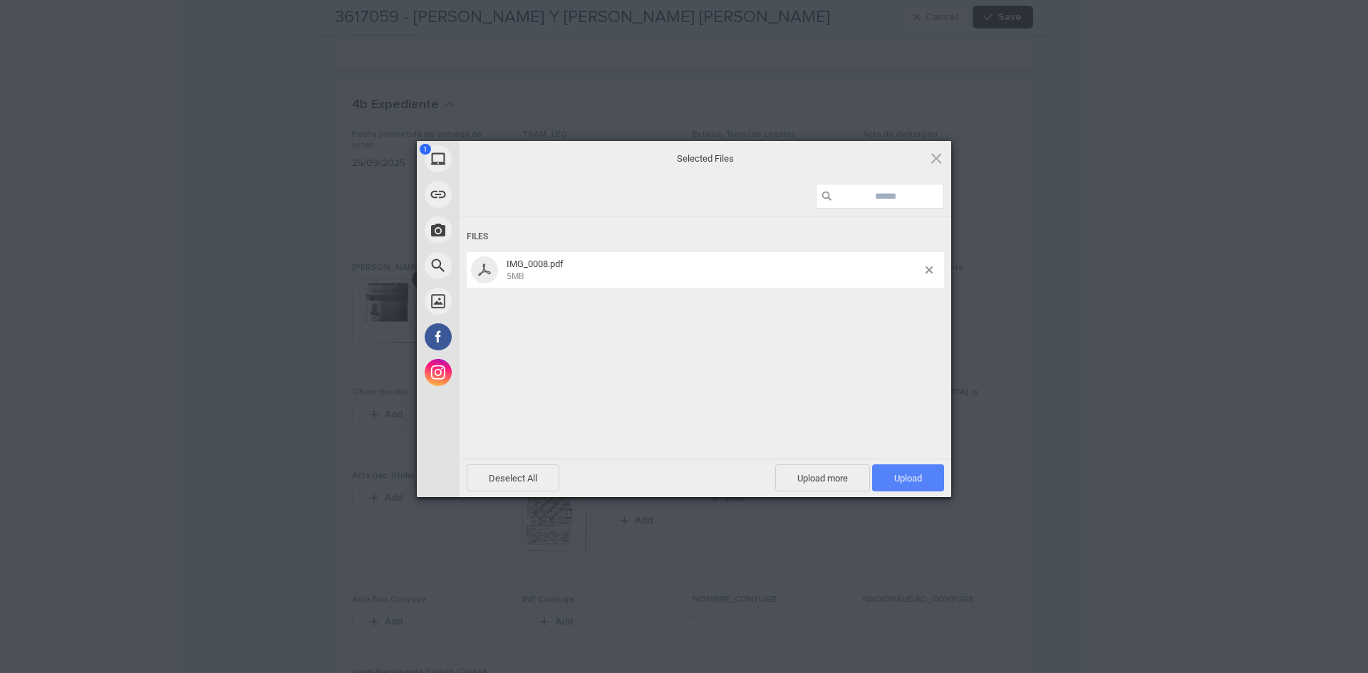
click at [909, 468] on span "Upload 1" at bounding box center [908, 478] width 72 height 27
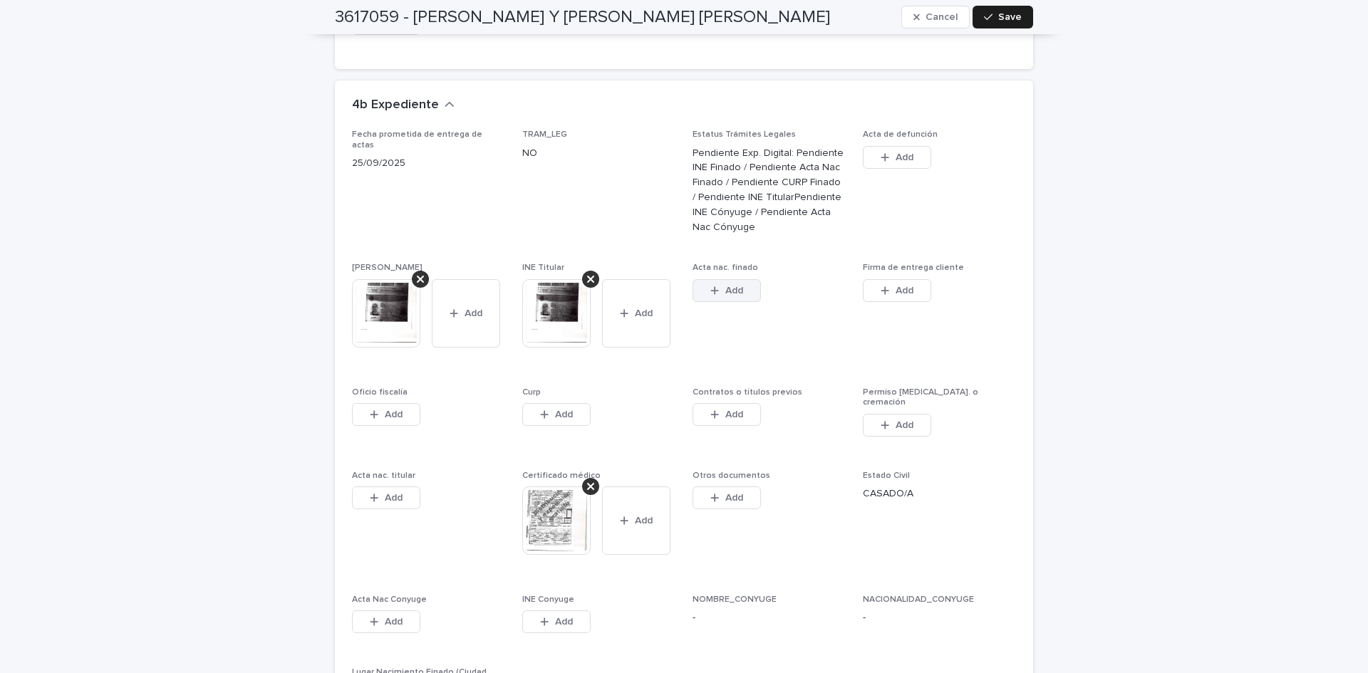
click at [735, 286] on span "Add" at bounding box center [734, 291] width 18 height 10
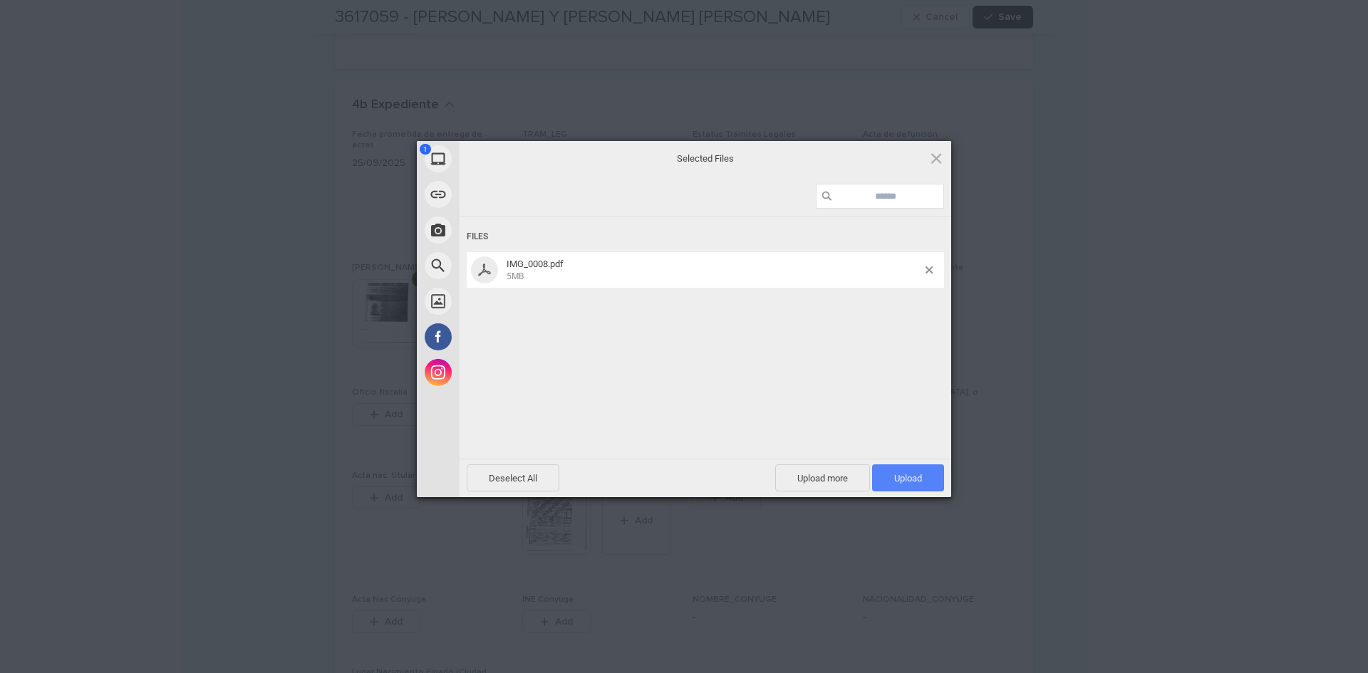
click at [889, 472] on span "Upload 1" at bounding box center [908, 478] width 72 height 27
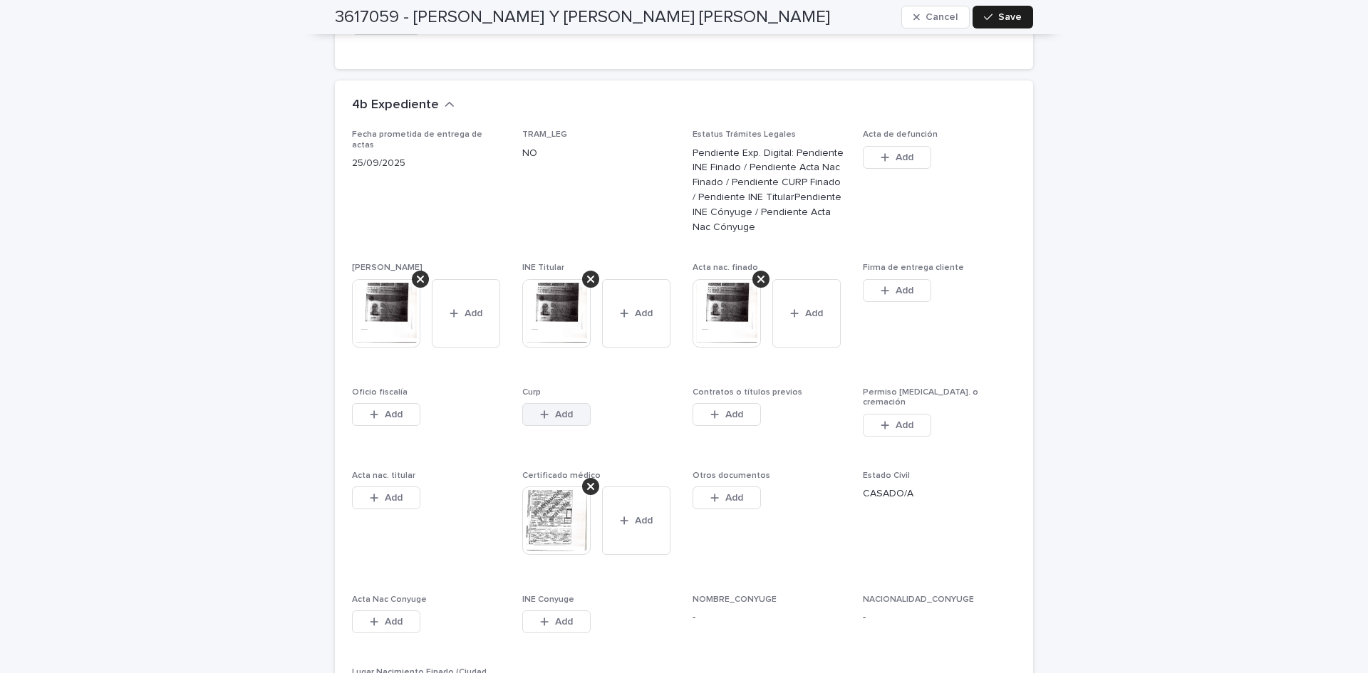
click at [574, 403] on button "Add" at bounding box center [556, 414] width 68 height 23
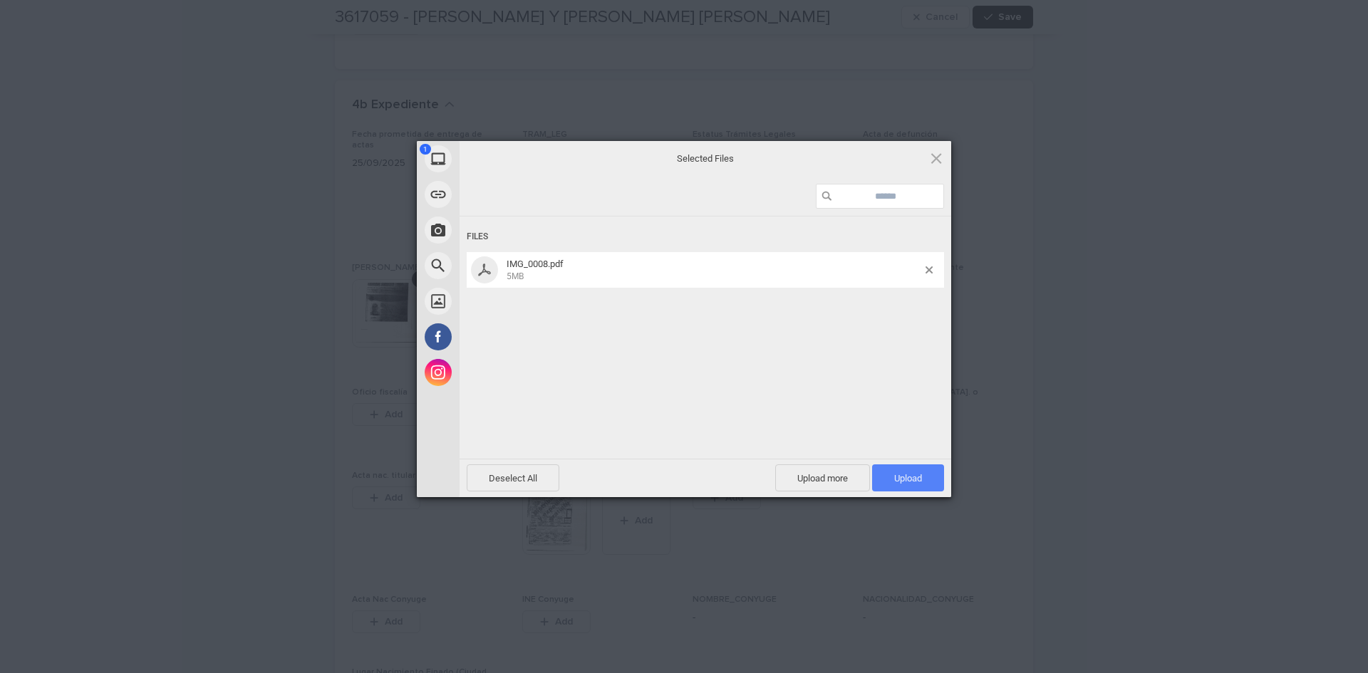
click at [891, 487] on span "Upload 1" at bounding box center [908, 478] width 72 height 27
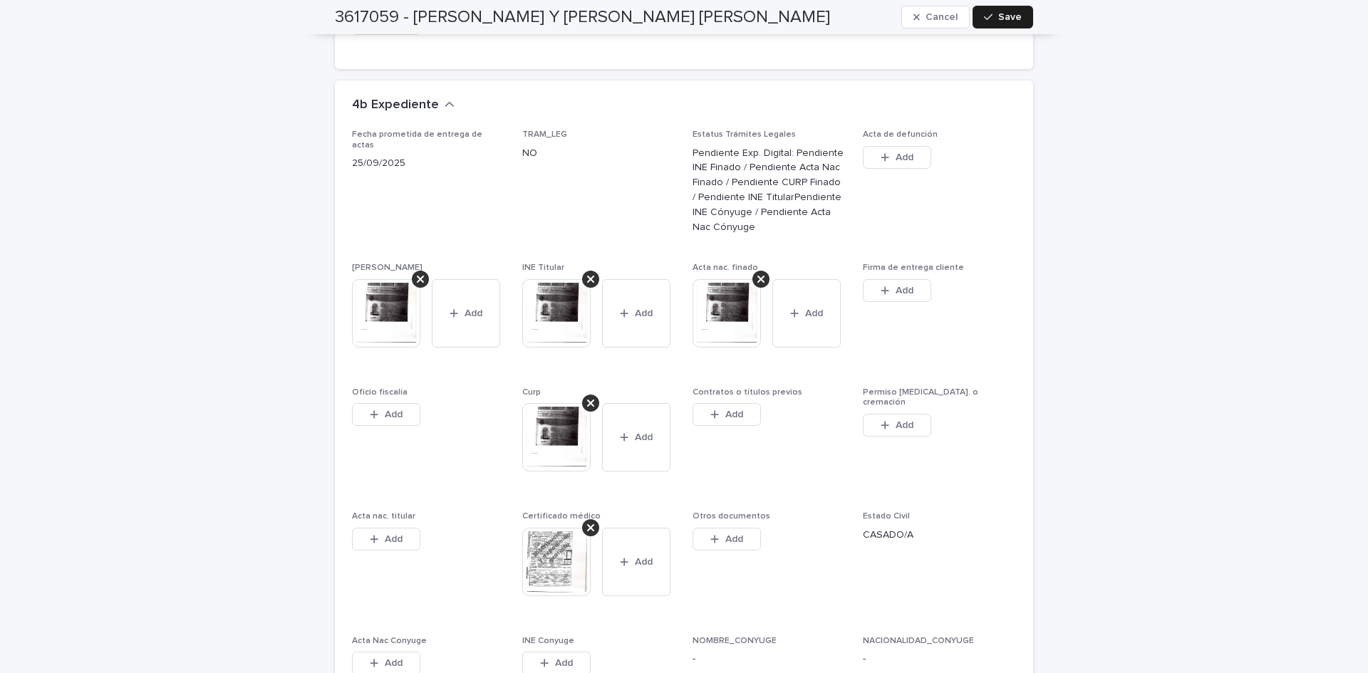
scroll to position [3422, 0]
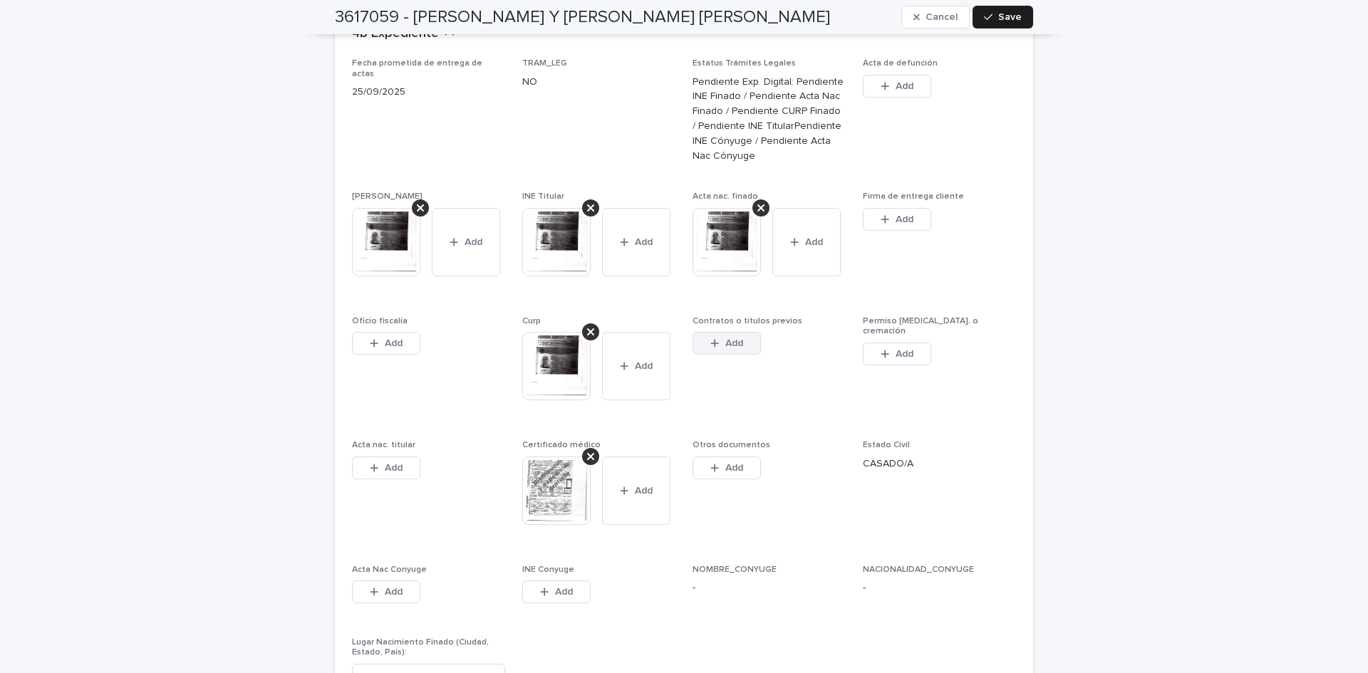
click at [744, 332] on button "Add" at bounding box center [727, 343] width 68 height 23
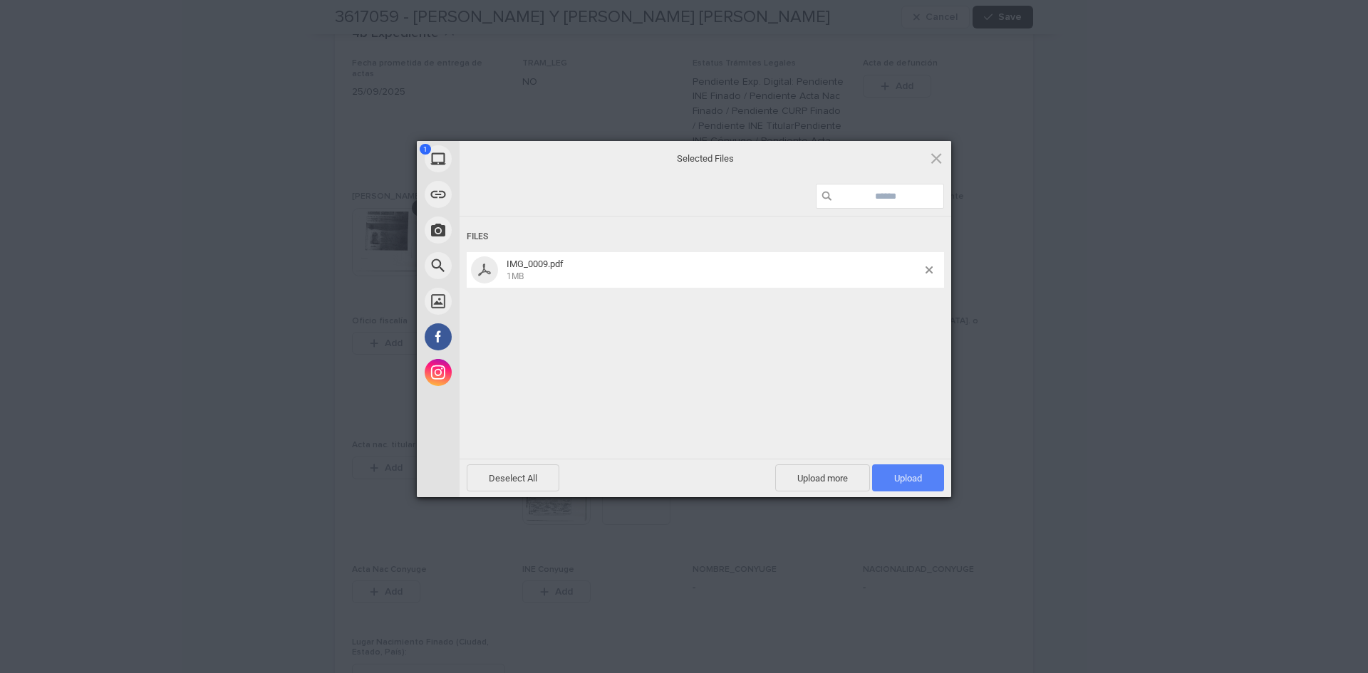
click at [908, 470] on span "Upload 1" at bounding box center [908, 478] width 72 height 27
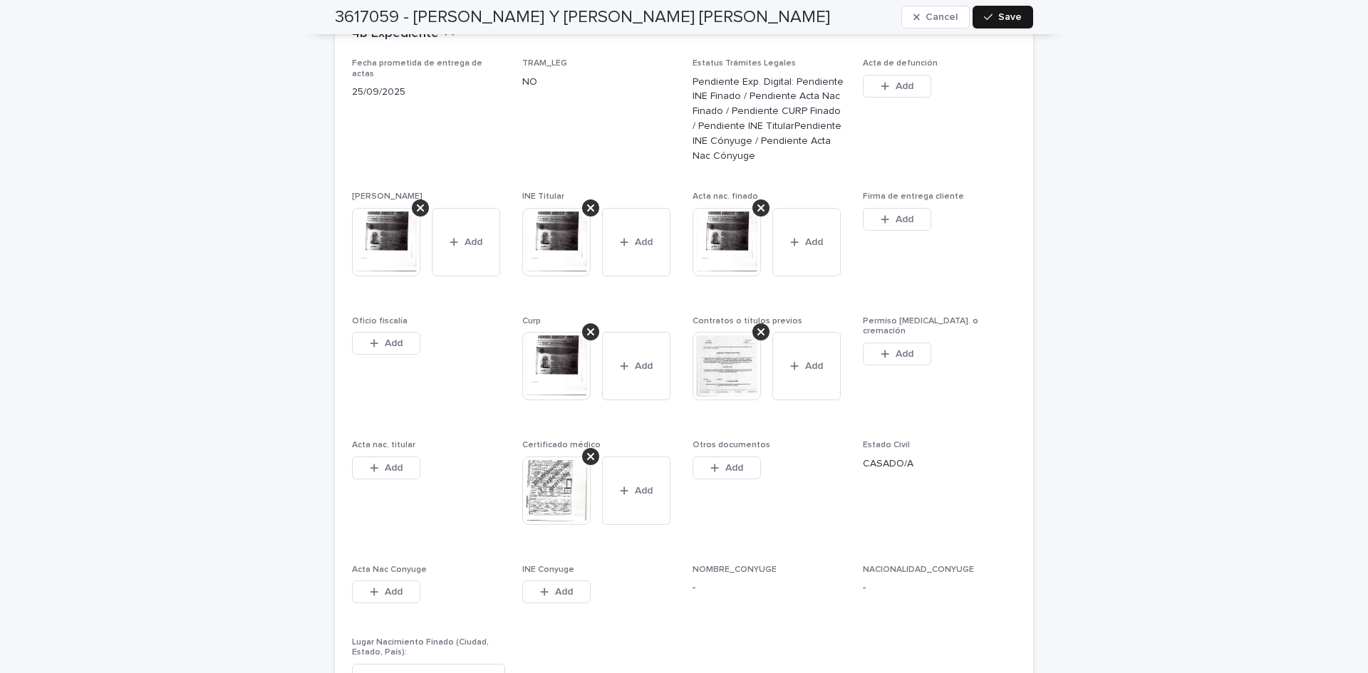
click at [1000, 20] on span "Save" at bounding box center [1010, 17] width 24 height 10
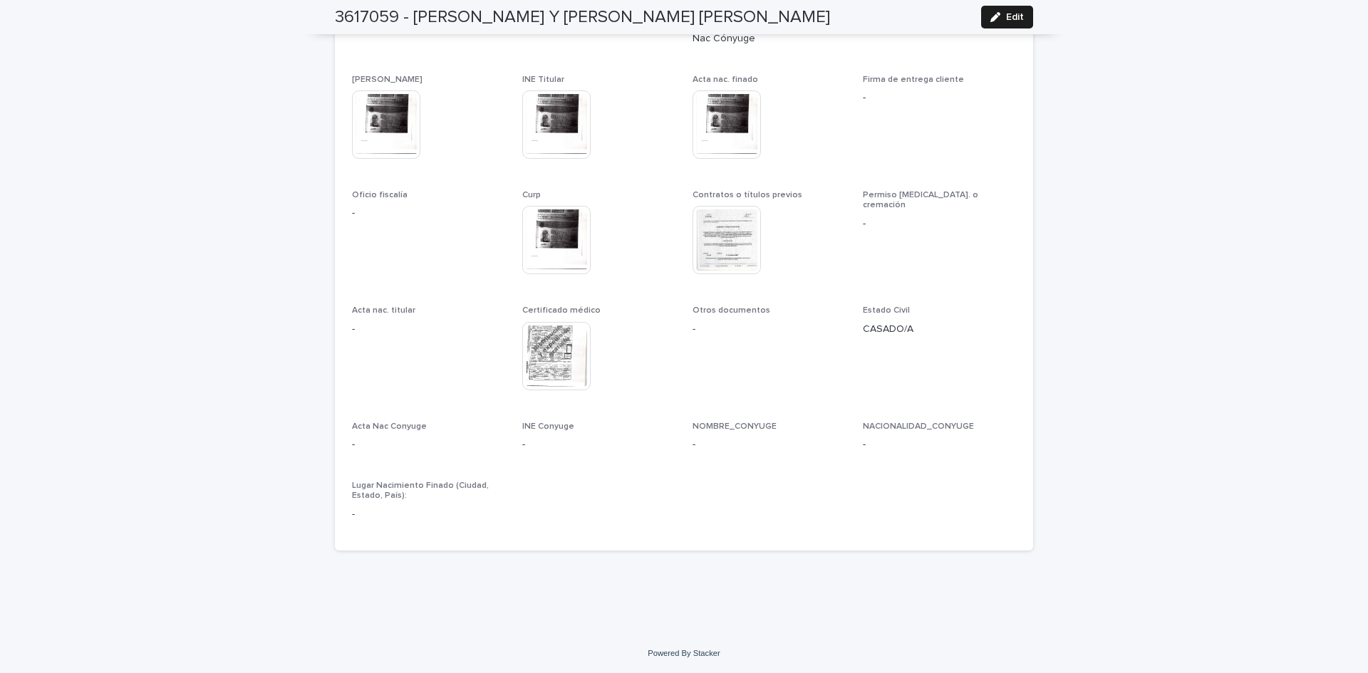
scroll to position [3237, 0]
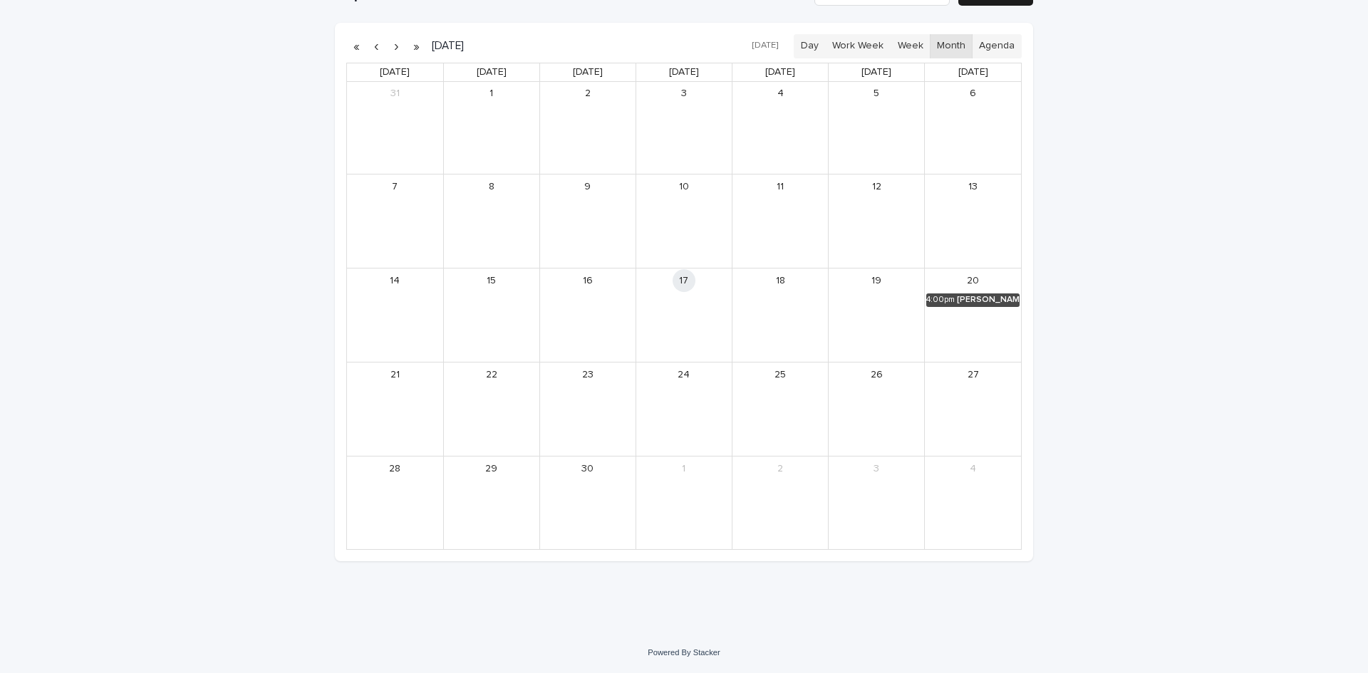
scroll to position [46, 0]
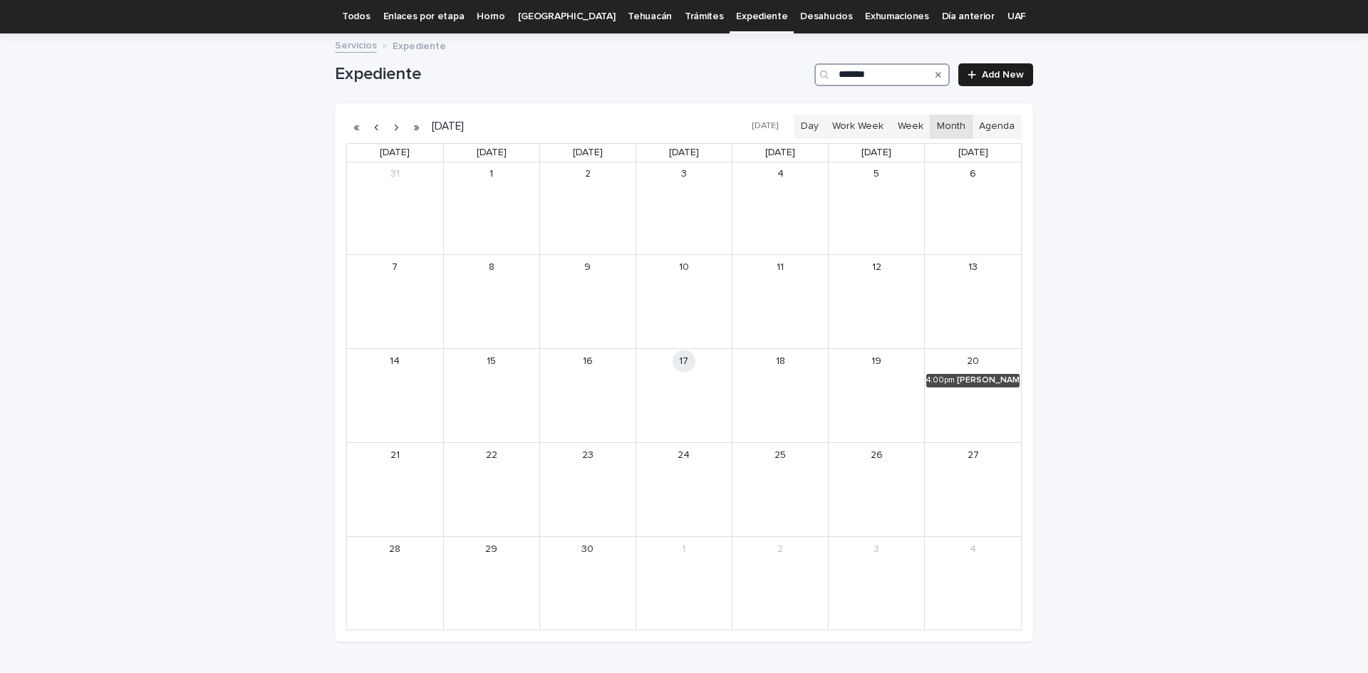
click at [893, 76] on input "*******" at bounding box center [881, 74] width 135 height 23
click at [820, 79] on div "*******" at bounding box center [881, 74] width 135 height 23
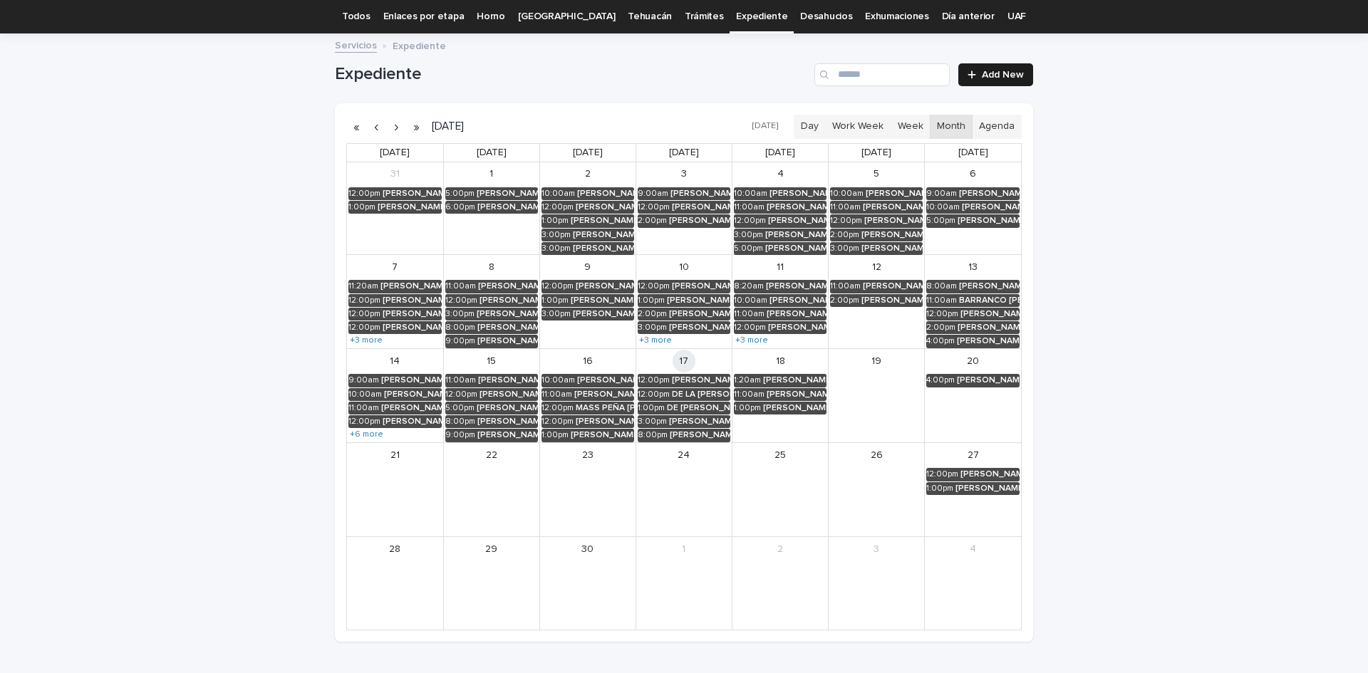
click at [370, 16] on link "Todos" at bounding box center [356, 16] width 28 height 33
